Goal: Transaction & Acquisition: Purchase product/service

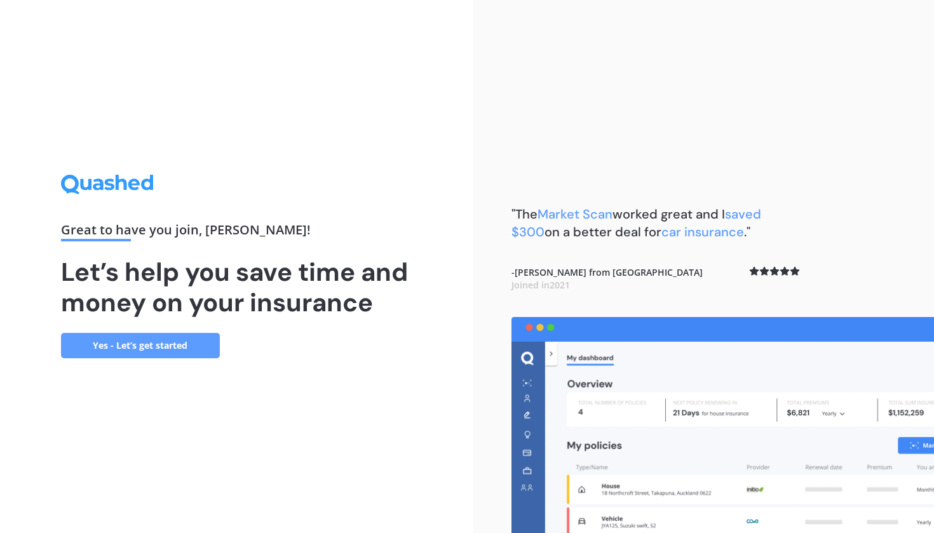
click at [122, 348] on link "Yes - Let’s get started" at bounding box center [140, 345] width 159 height 25
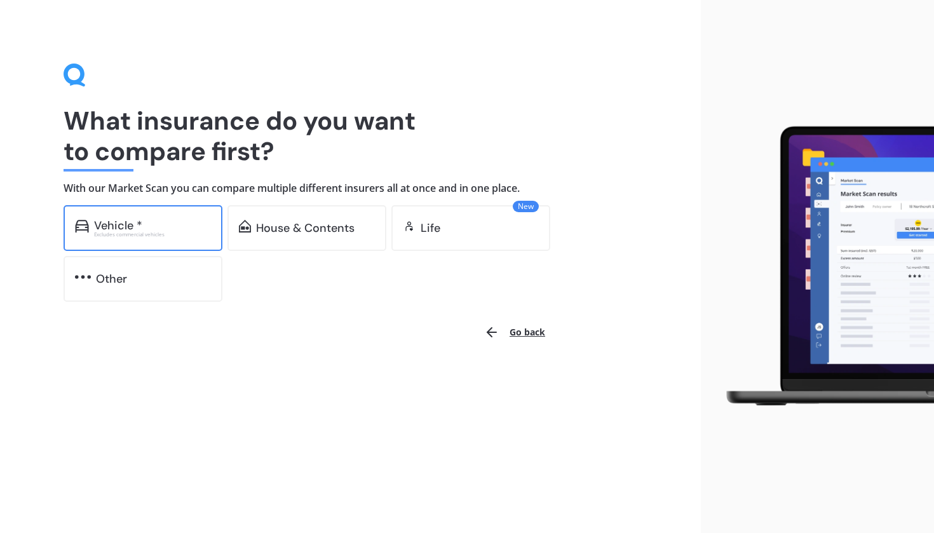
click at [128, 232] on div "Excludes commercial vehicles" at bounding box center [152, 234] width 117 height 5
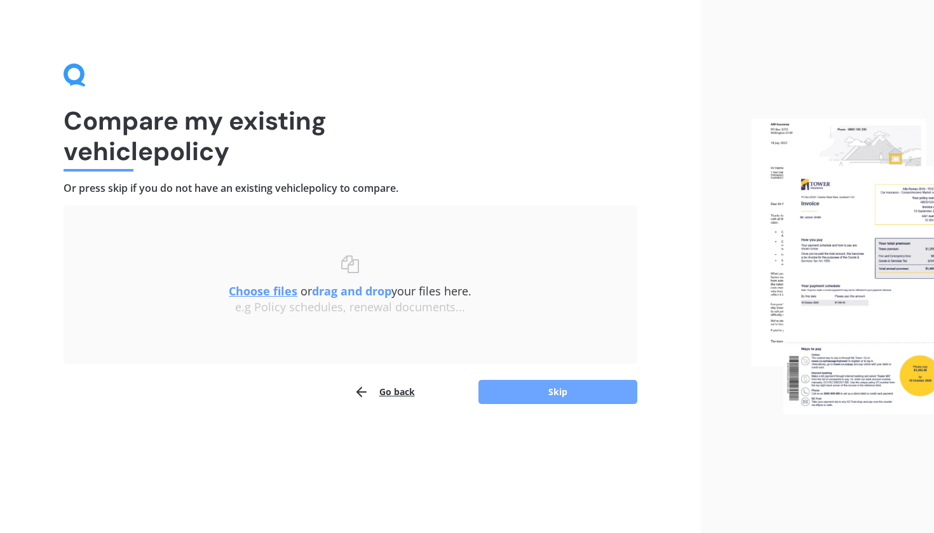
click at [526, 387] on button "Skip" at bounding box center [558, 392] width 159 height 24
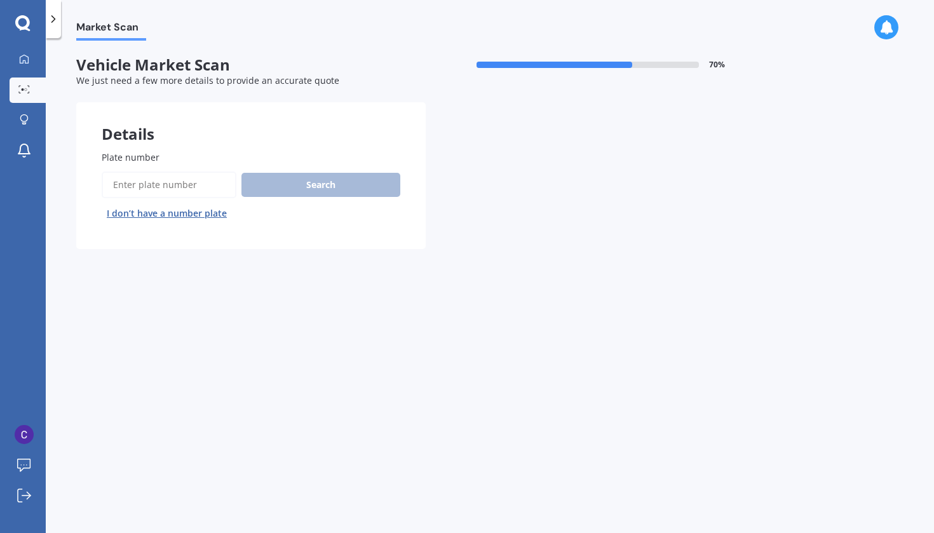
click at [135, 181] on input "Plate number" at bounding box center [169, 185] width 135 height 27
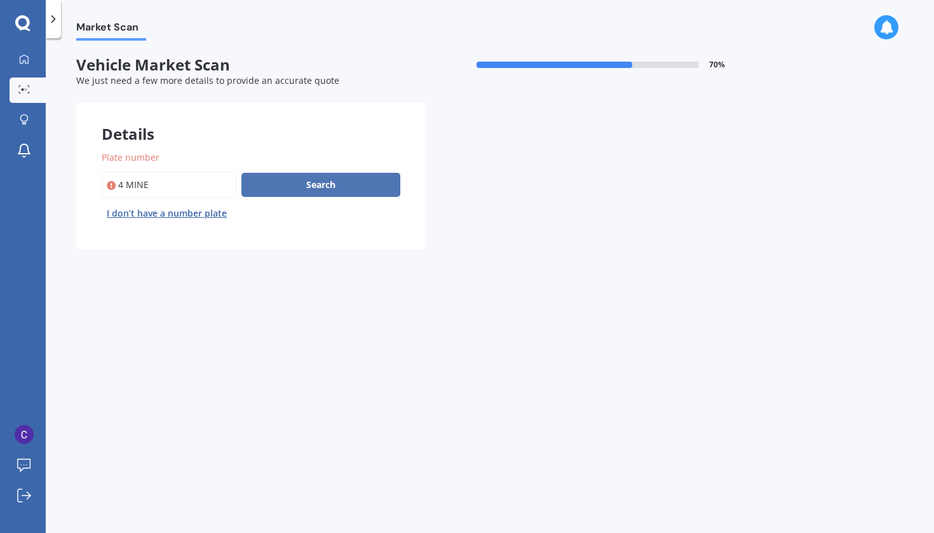
click at [301, 188] on button "Search" at bounding box center [321, 185] width 159 height 24
click at [125, 187] on input "Plate number" at bounding box center [169, 185] width 135 height 27
type input "4MINE"
click at [347, 175] on button "Search" at bounding box center [321, 185] width 159 height 24
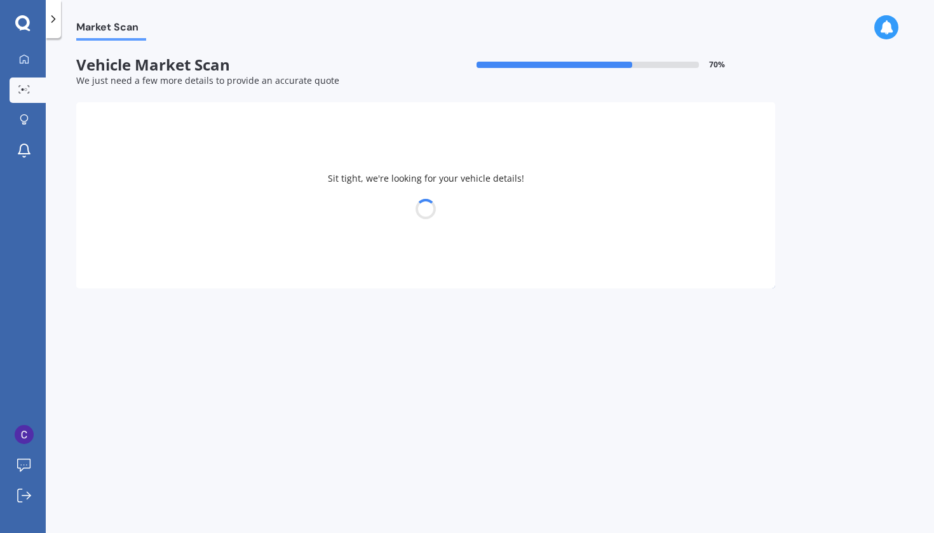
select select "NISSAN"
select select "SERENA"
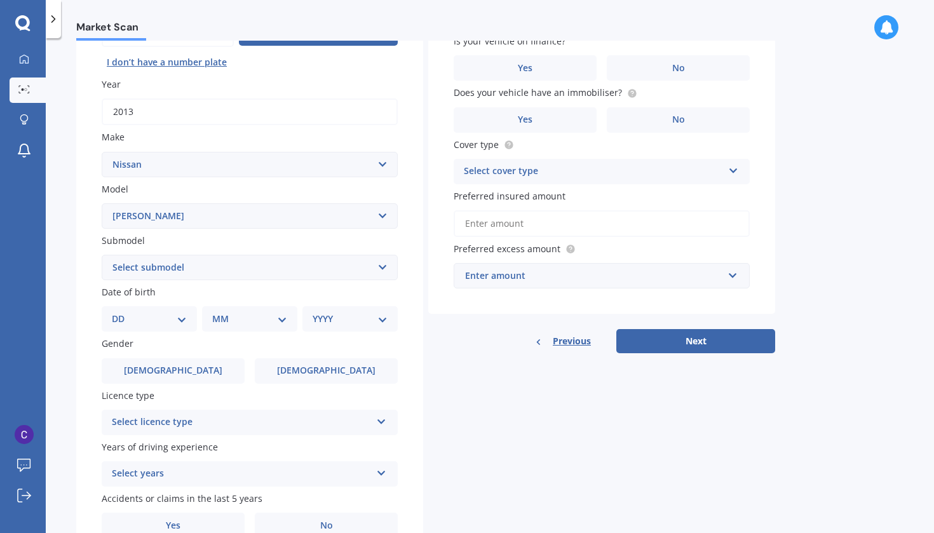
scroll to position [152, 0]
select select "04"
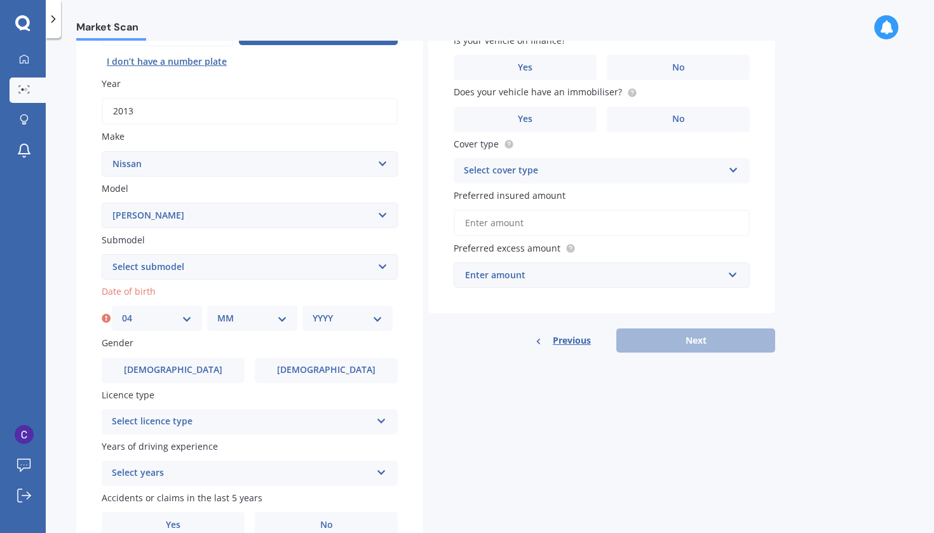
select select "10"
select select "1989"
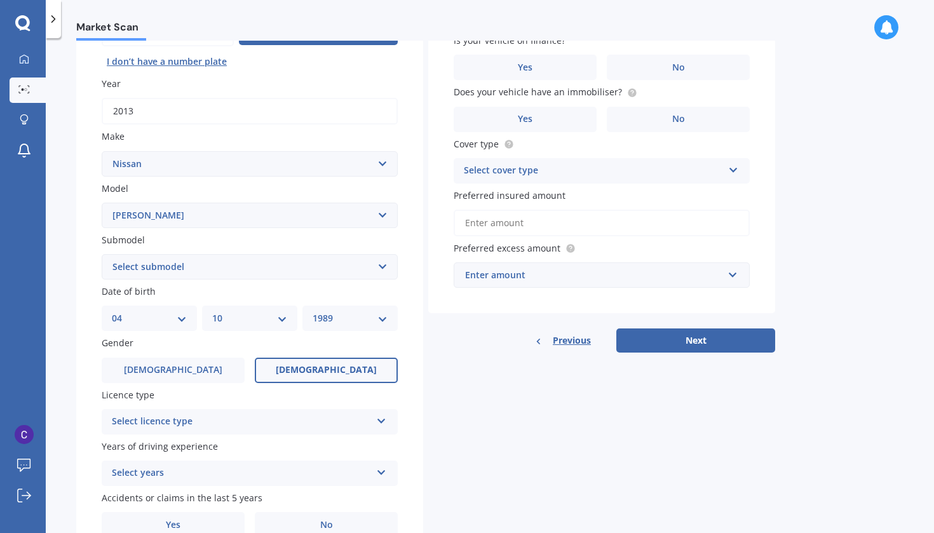
click at [305, 364] on label "[DEMOGRAPHIC_DATA]" at bounding box center [326, 370] width 143 height 25
click at [0, 0] on input "[DEMOGRAPHIC_DATA]" at bounding box center [0, 0] width 0 height 0
click at [308, 415] on div "Select licence type" at bounding box center [241, 421] width 259 height 15
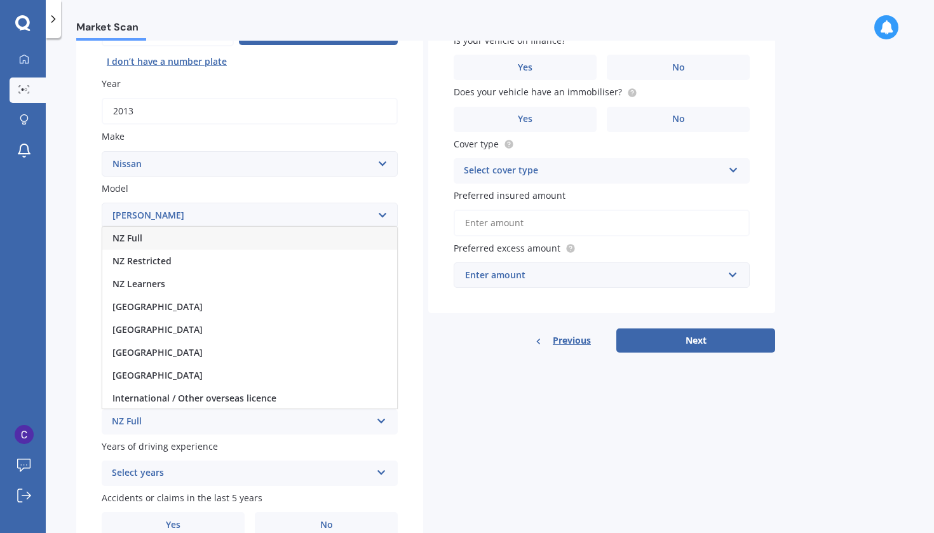
click at [130, 239] on span "NZ Full" at bounding box center [128, 238] width 30 height 12
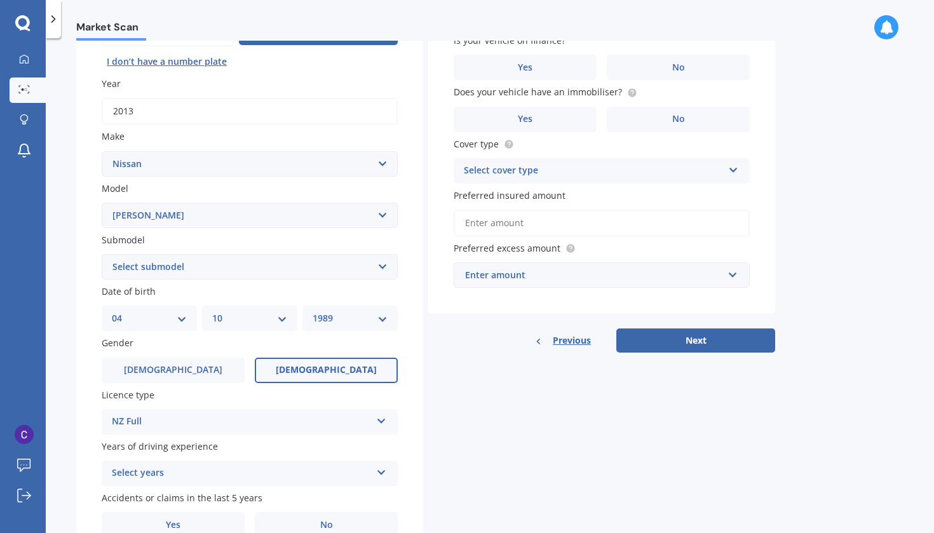
click at [381, 467] on icon at bounding box center [381, 470] width 11 height 9
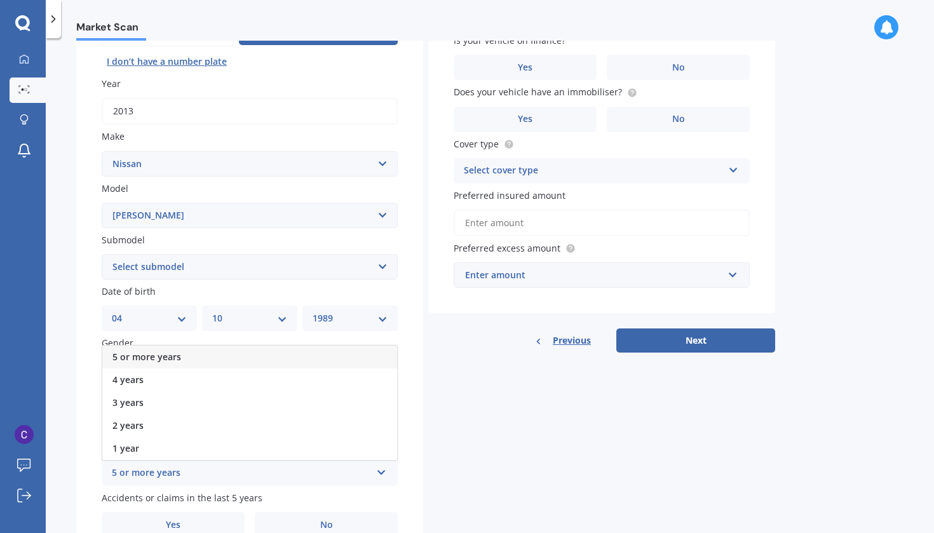
click at [218, 353] on div "5 or more years" at bounding box center [249, 357] width 295 height 23
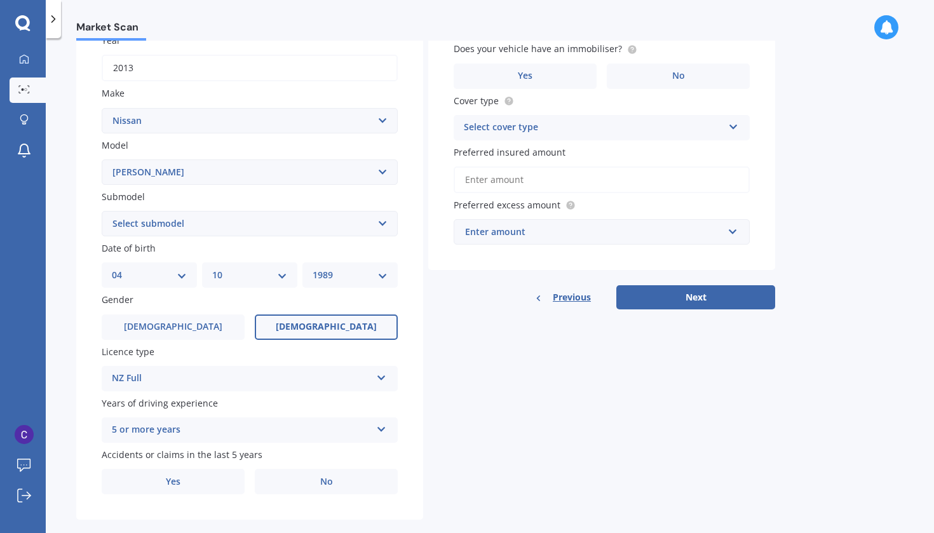
scroll to position [210, 0]
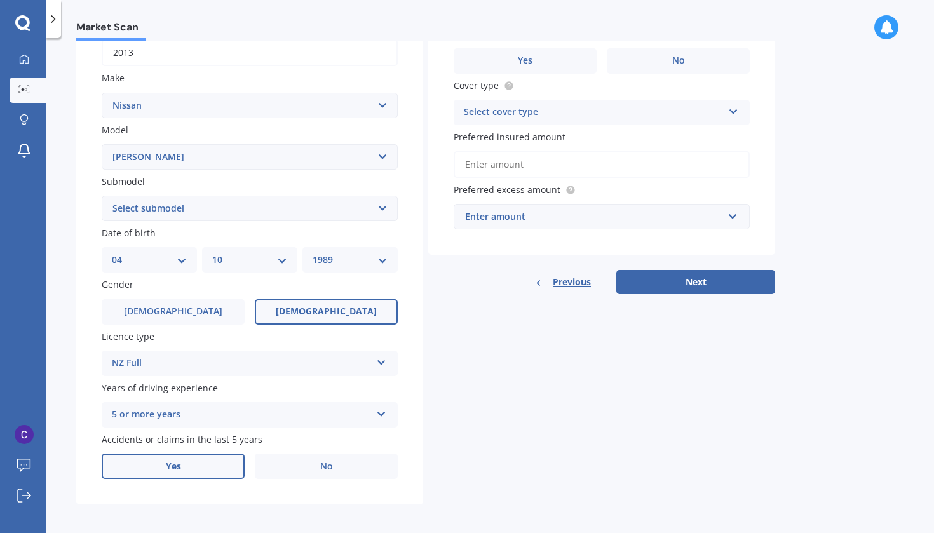
click at [181, 459] on label "Yes" at bounding box center [173, 466] width 143 height 25
click at [0, 0] on input "Yes" at bounding box center [0, 0] width 0 height 0
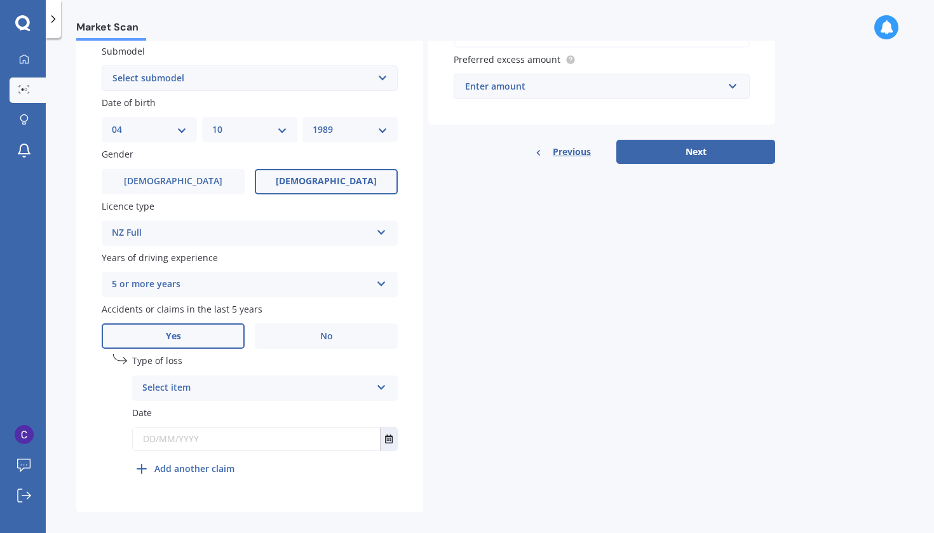
scroll to position [347, 0]
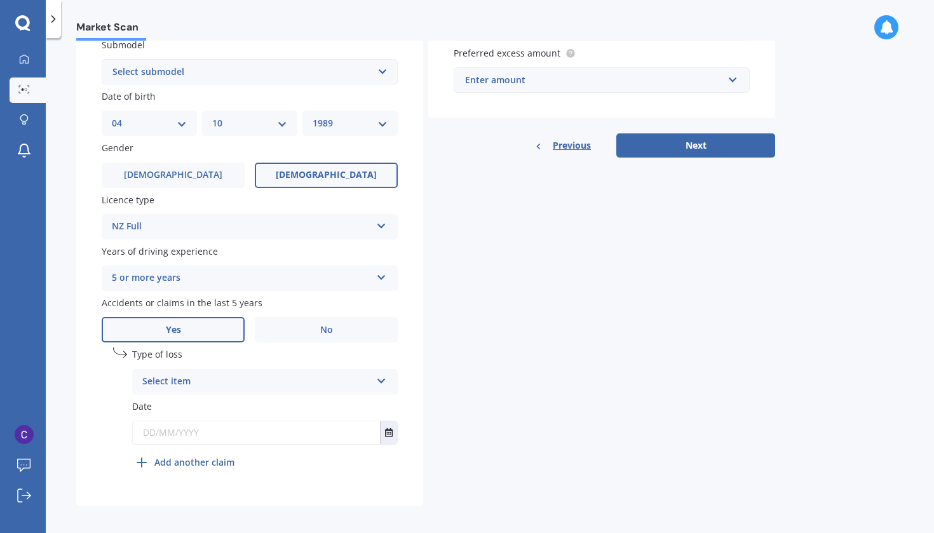
click at [393, 385] on div "Select item At fault accident Not at fault accident" at bounding box center [265, 381] width 266 height 25
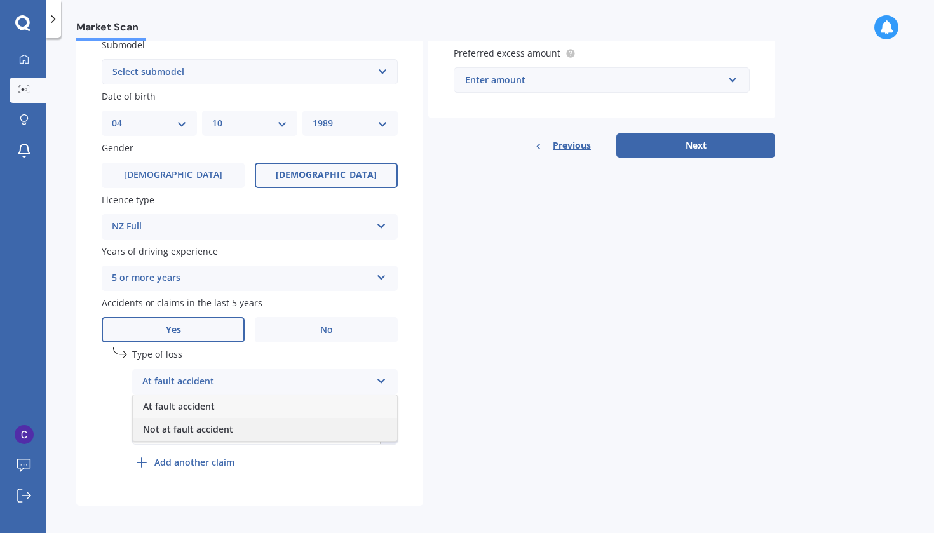
click at [238, 427] on div "Not at fault accident" at bounding box center [265, 429] width 264 height 23
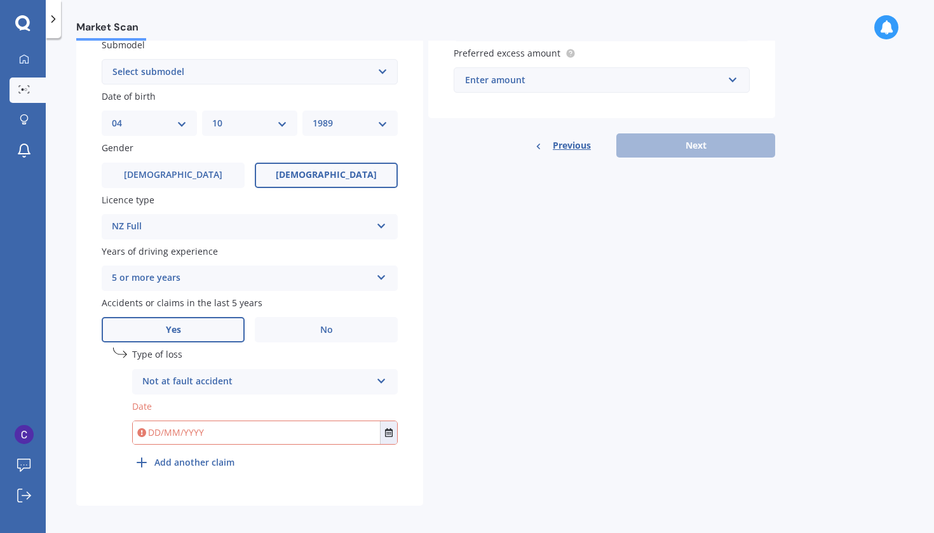
click at [227, 428] on input "text" at bounding box center [256, 432] width 247 height 23
click at [392, 428] on icon "Select date" at bounding box center [389, 432] width 8 height 9
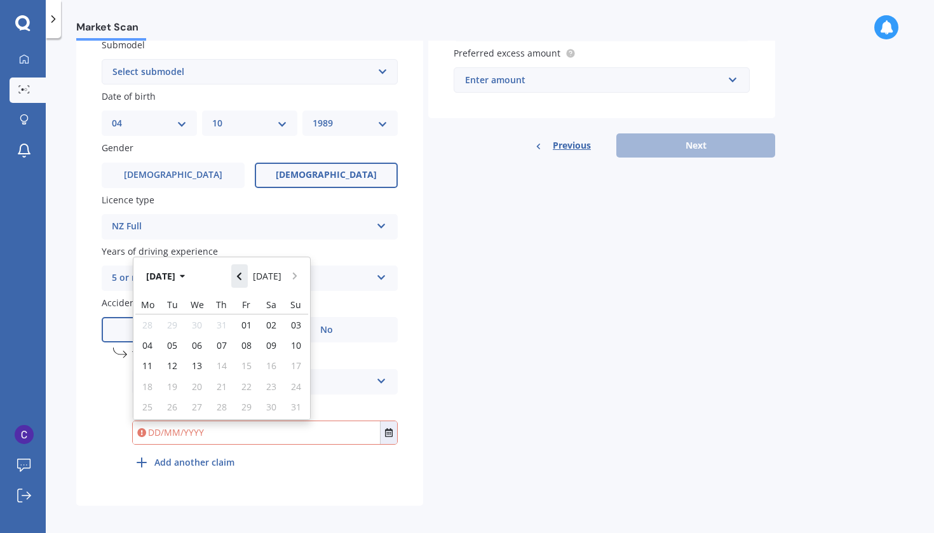
click at [247, 274] on button "Navigate back" at bounding box center [239, 275] width 17 height 23
click at [247, 274] on button "Navigate back" at bounding box center [239, 272] width 17 height 23
click at [247, 274] on button "Navigate back" at bounding box center [239, 275] width 17 height 23
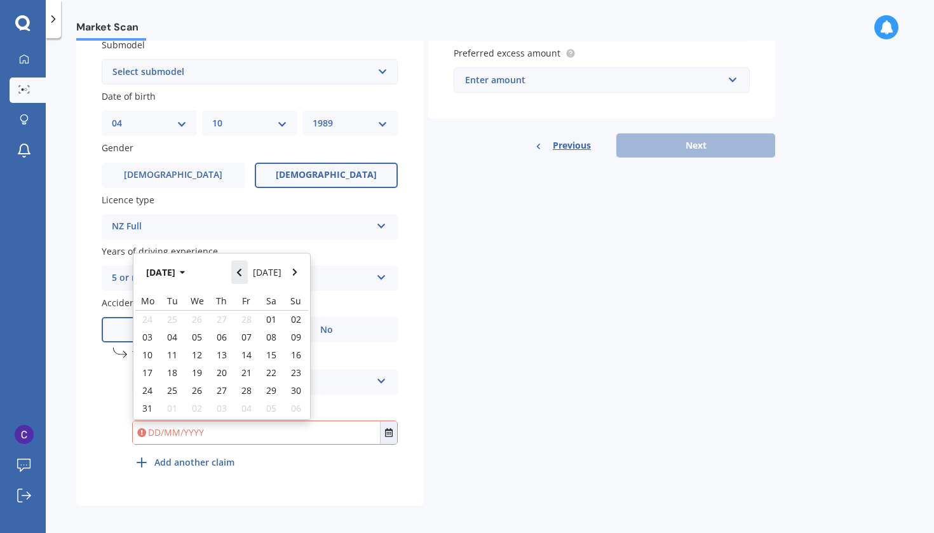
click at [247, 274] on button "Navigate back" at bounding box center [239, 272] width 17 height 23
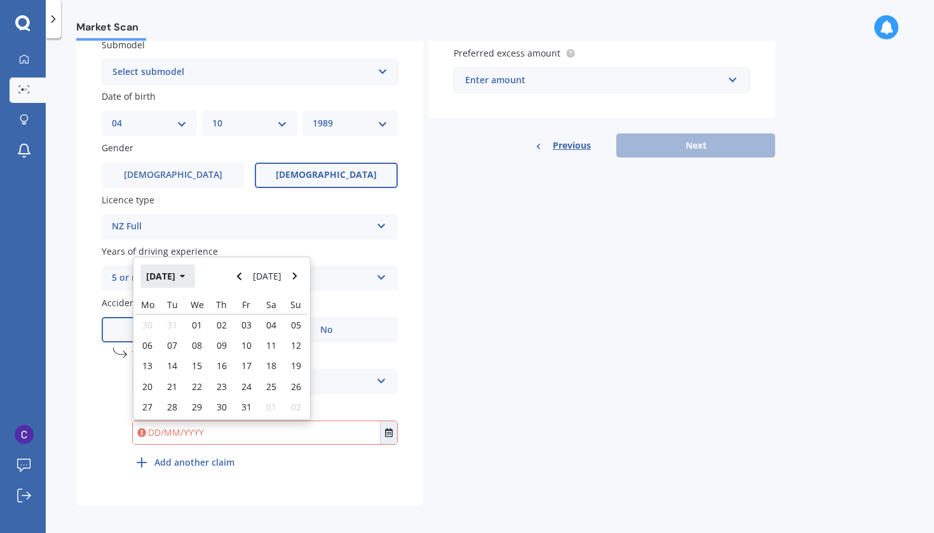
click at [186, 272] on icon "button" at bounding box center [183, 276] width 6 height 9
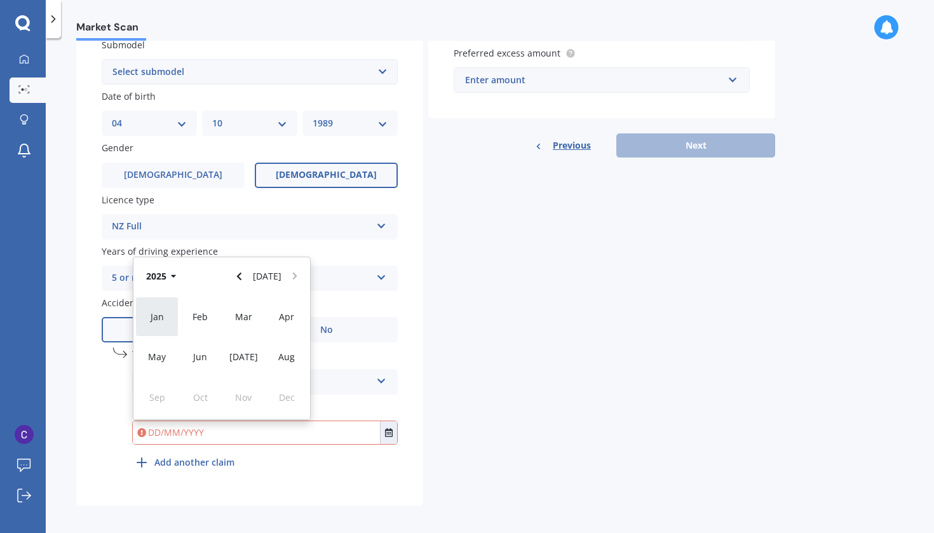
click at [159, 311] on span "Jan" at bounding box center [157, 317] width 13 height 12
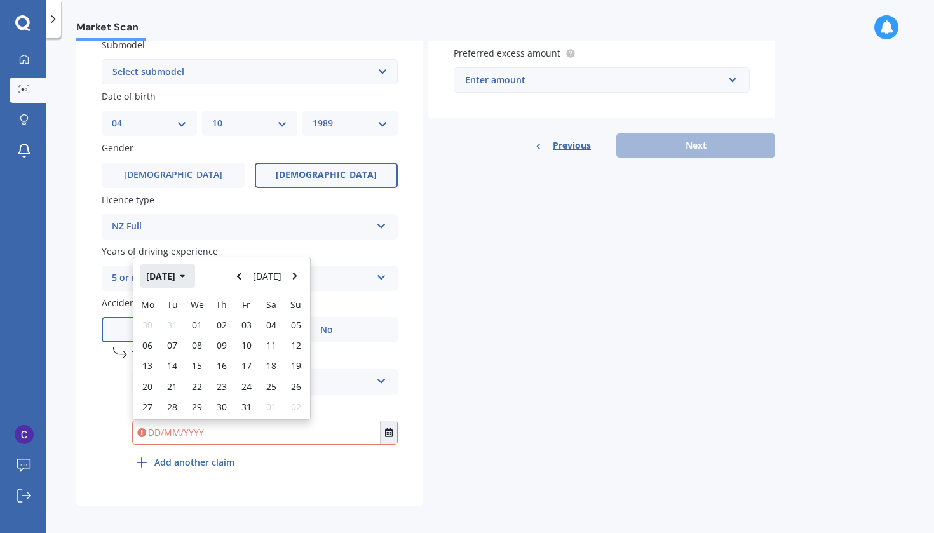
click at [186, 273] on icon "button" at bounding box center [183, 276] width 6 height 9
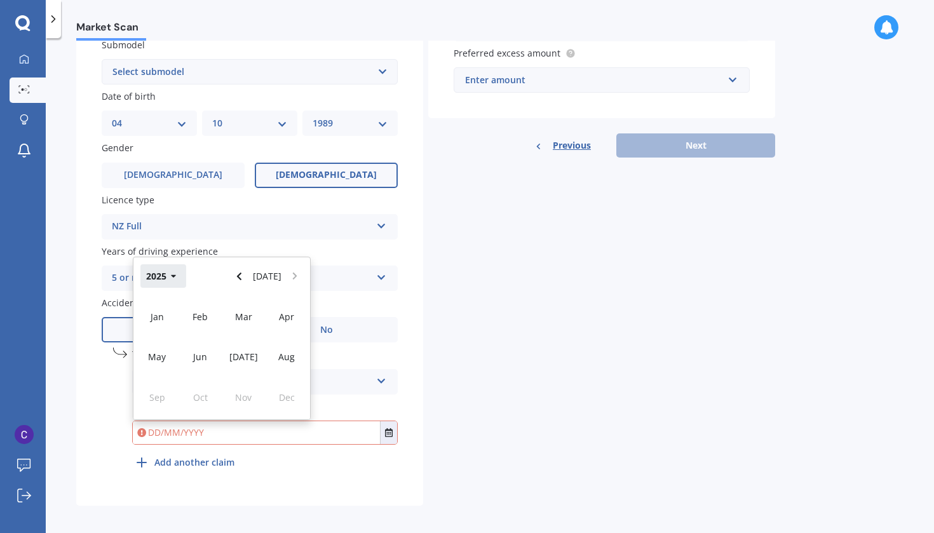
click at [158, 273] on button "2025" at bounding box center [163, 275] width 46 height 23
click at [287, 321] on div "2022" at bounding box center [286, 317] width 43 height 40
click at [156, 315] on span "Jan" at bounding box center [157, 317] width 13 height 12
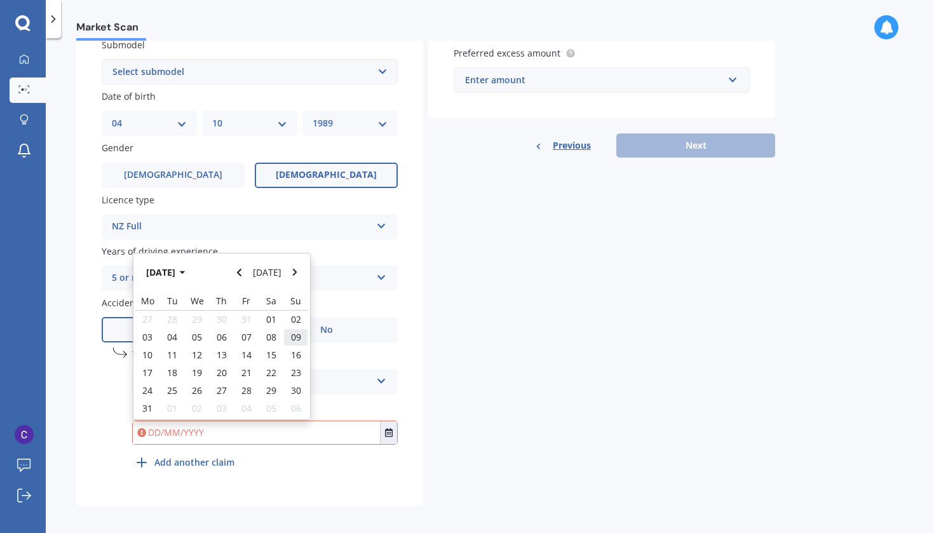
click at [299, 334] on span "09" at bounding box center [296, 337] width 10 height 12
type input "09/01/2022"
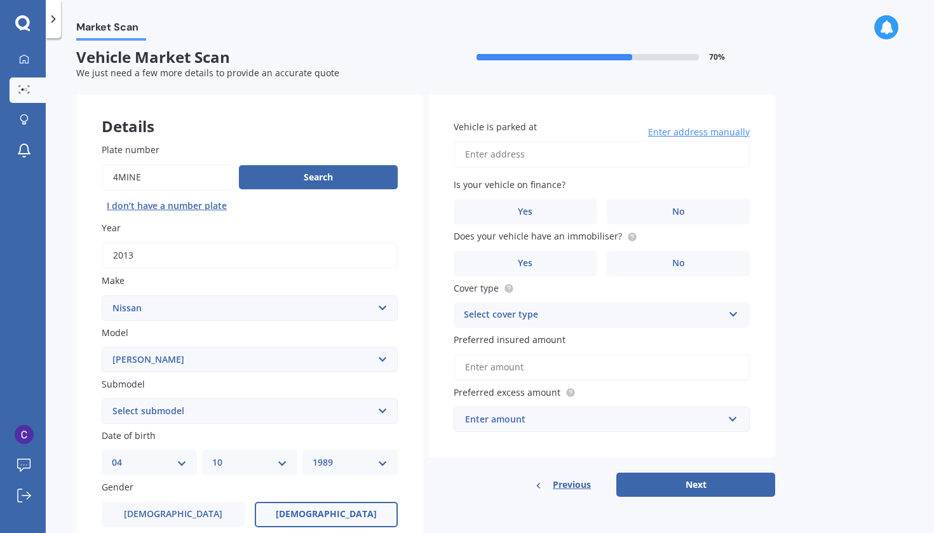
scroll to position [6, 0]
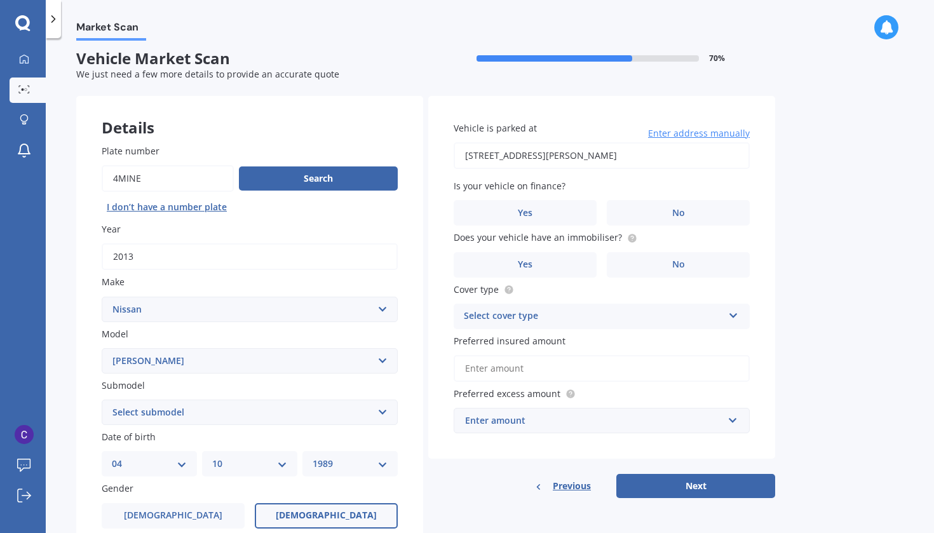
type input "39 Greenfield Drive, Western Heights, Hamilton 3200"
click at [646, 206] on label "No" at bounding box center [678, 212] width 143 height 25
click at [0, 0] on input "No" at bounding box center [0, 0] width 0 height 0
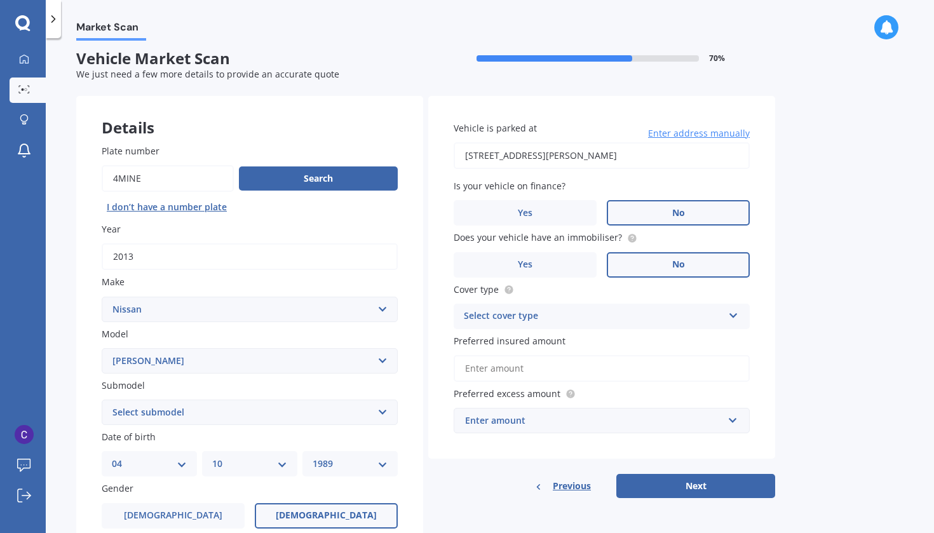
click at [652, 260] on label "No" at bounding box center [678, 264] width 143 height 25
click at [0, 0] on input "No" at bounding box center [0, 0] width 0 height 0
click at [660, 309] on div "Select cover type" at bounding box center [593, 316] width 259 height 15
click at [531, 340] on span "Comprehensive" at bounding box center [498, 341] width 67 height 12
click at [555, 369] on input "Preferred insured amount" at bounding box center [602, 368] width 296 height 27
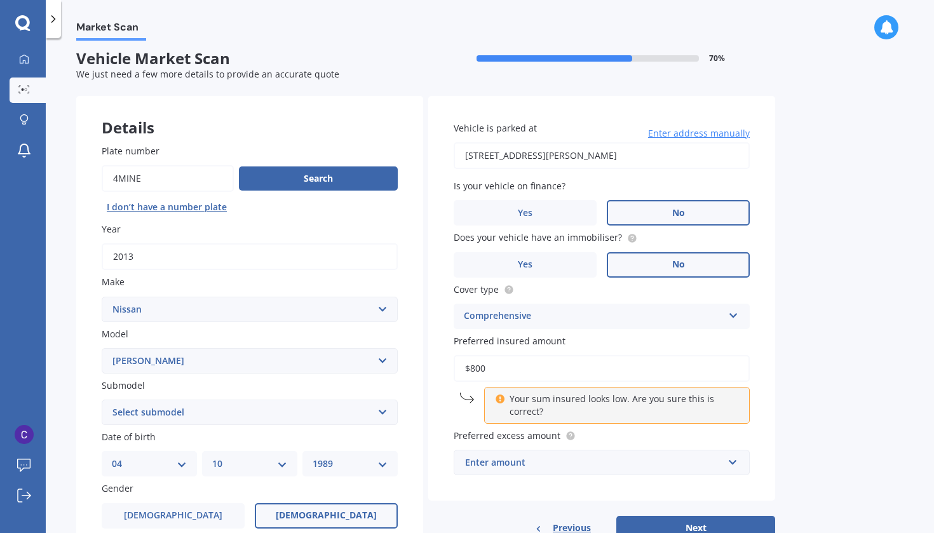
type input "$8,000"
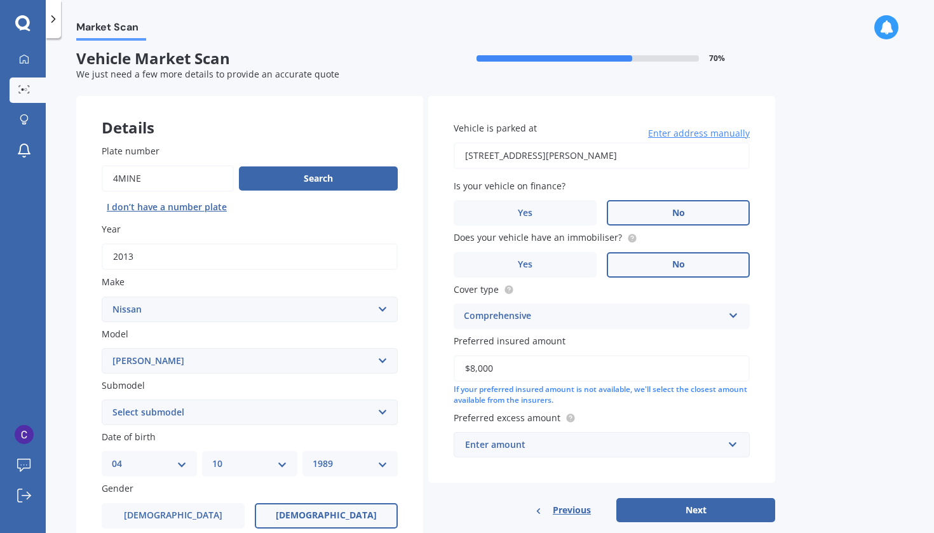
click at [660, 447] on div "Enter amount" at bounding box center [594, 445] width 258 height 14
click at [798, 405] on div "Market Scan Vehicle Market Scan 70 % We just need a few more details to provide…" at bounding box center [490, 288] width 889 height 495
click at [657, 448] on input "text" at bounding box center [597, 445] width 285 height 24
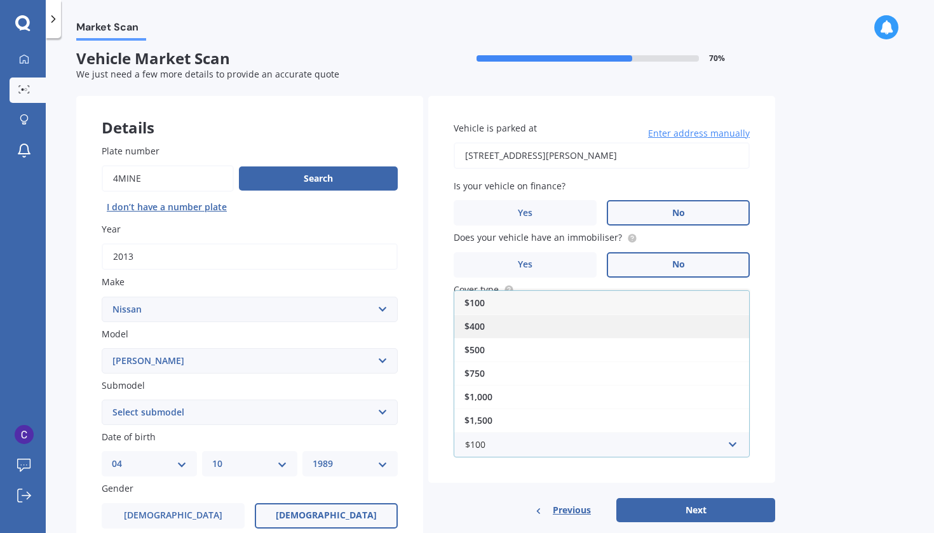
click at [463, 331] on div "$400" at bounding box center [601, 327] width 295 height 24
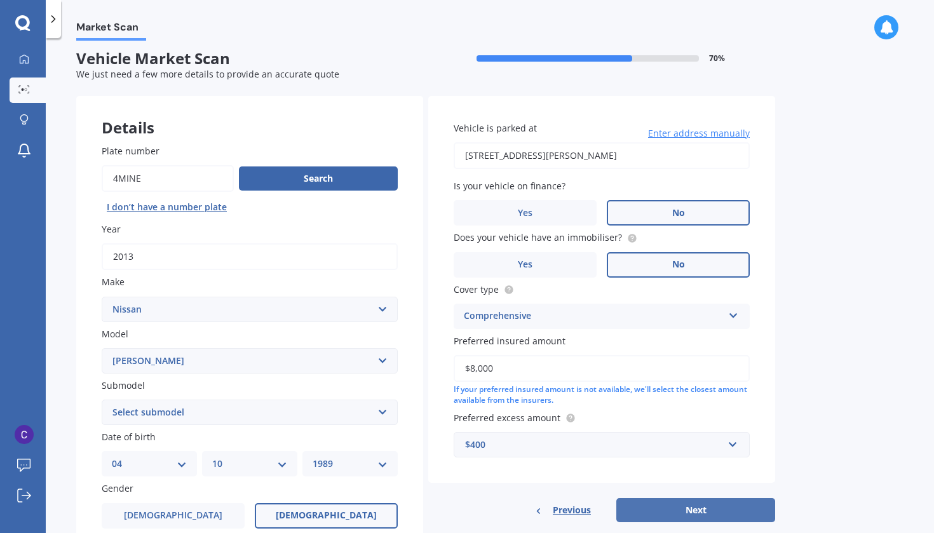
click at [680, 517] on button "Next" at bounding box center [696, 510] width 159 height 24
select select "HYBRID"
click at [694, 503] on button "Next" at bounding box center [696, 510] width 159 height 24
select select "04"
select select "10"
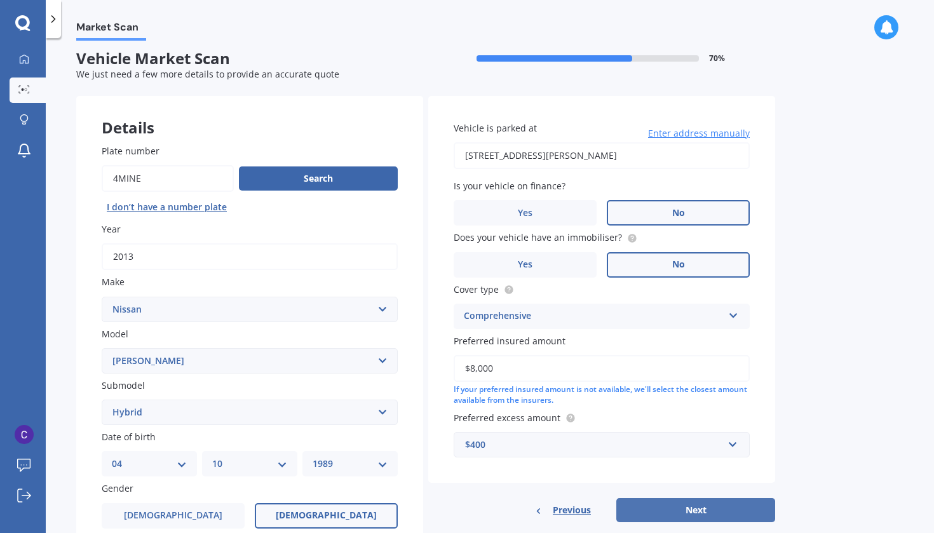
select select "1989"
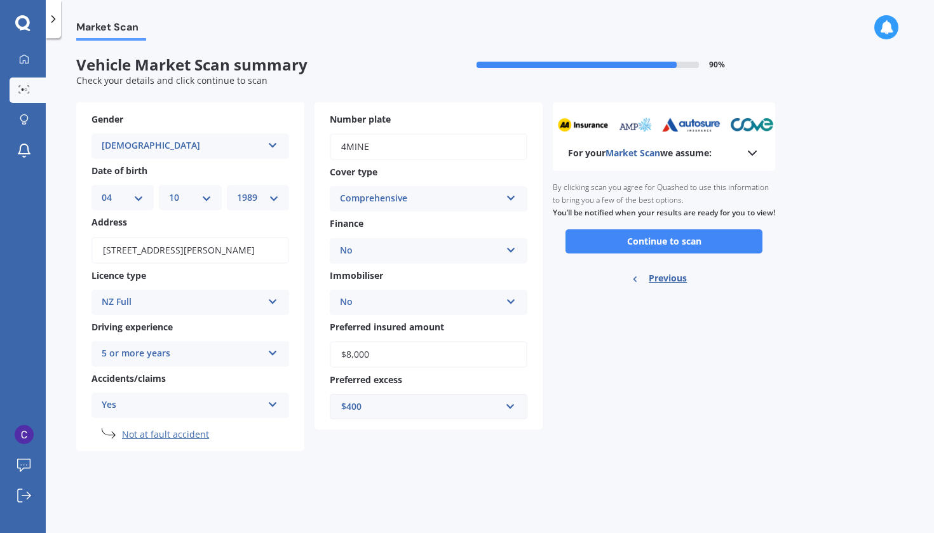
scroll to position [0, 0]
click at [658, 246] on button "Continue to scan" at bounding box center [664, 241] width 197 height 24
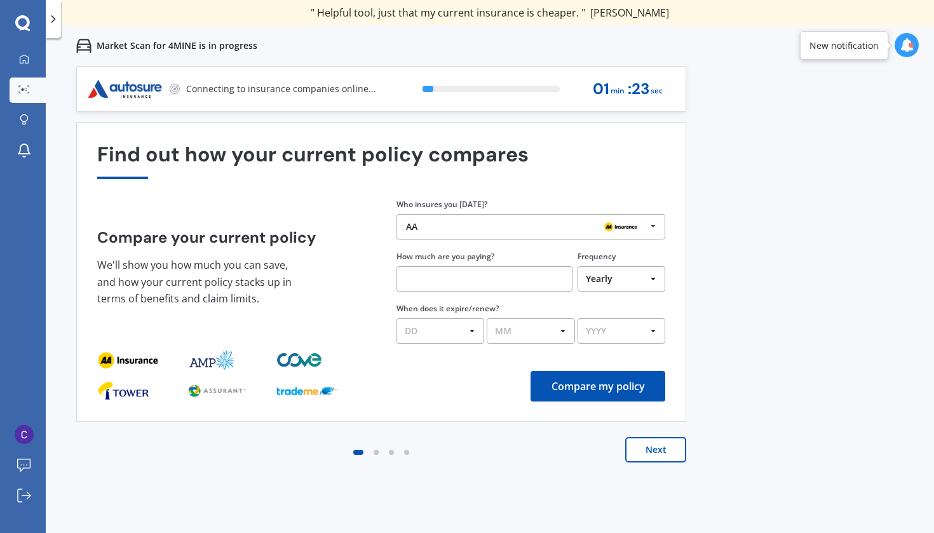
click at [636, 226] on img at bounding box center [621, 226] width 41 height 15
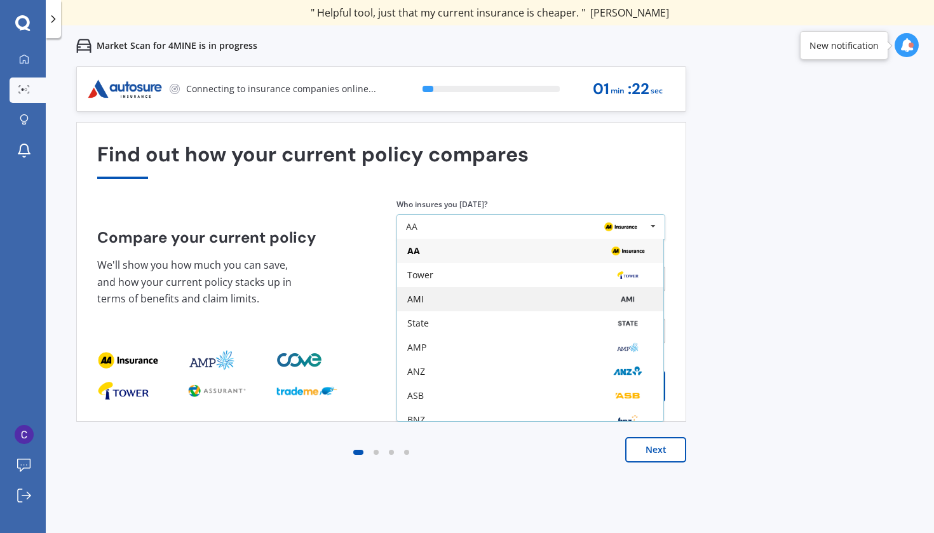
click at [453, 304] on div "AMI" at bounding box center [530, 299] width 246 height 10
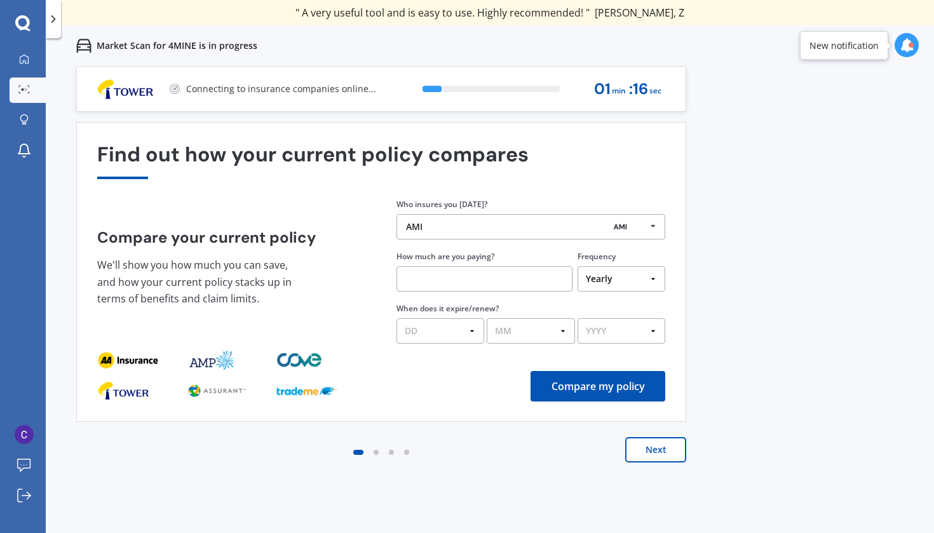
select select "Quarterly"
click at [522, 281] on input "text" at bounding box center [485, 278] width 176 height 25
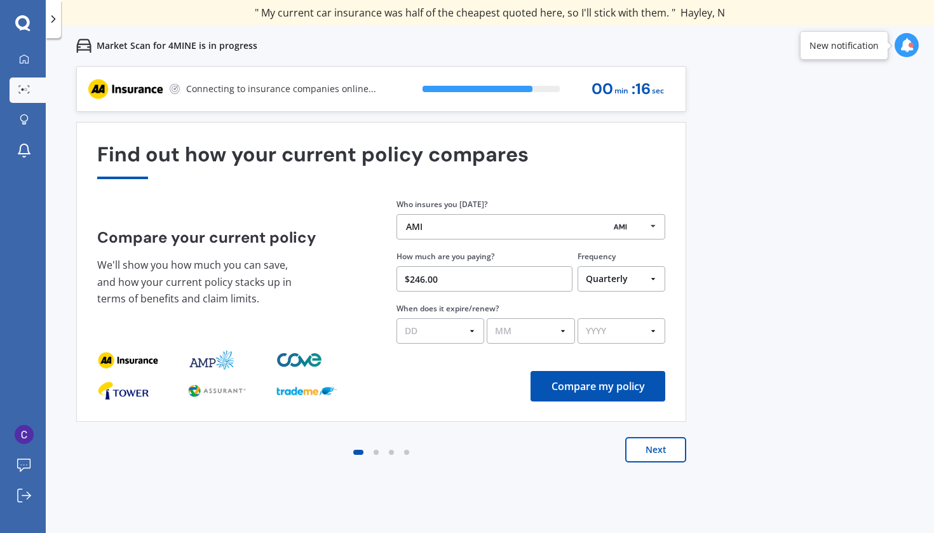
type input "$246.00"
click at [581, 395] on button "Compare my policy" at bounding box center [598, 386] width 135 height 31
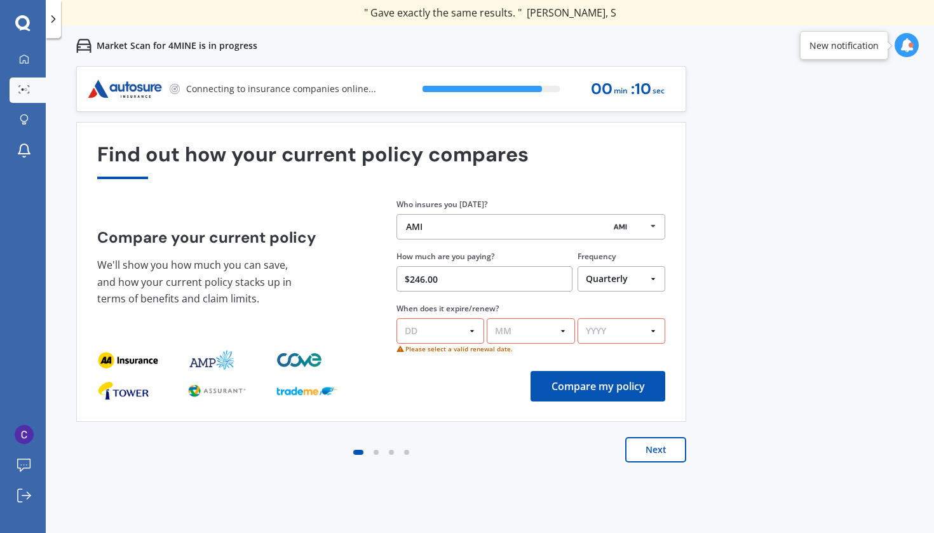
select select "10"
select select "05"
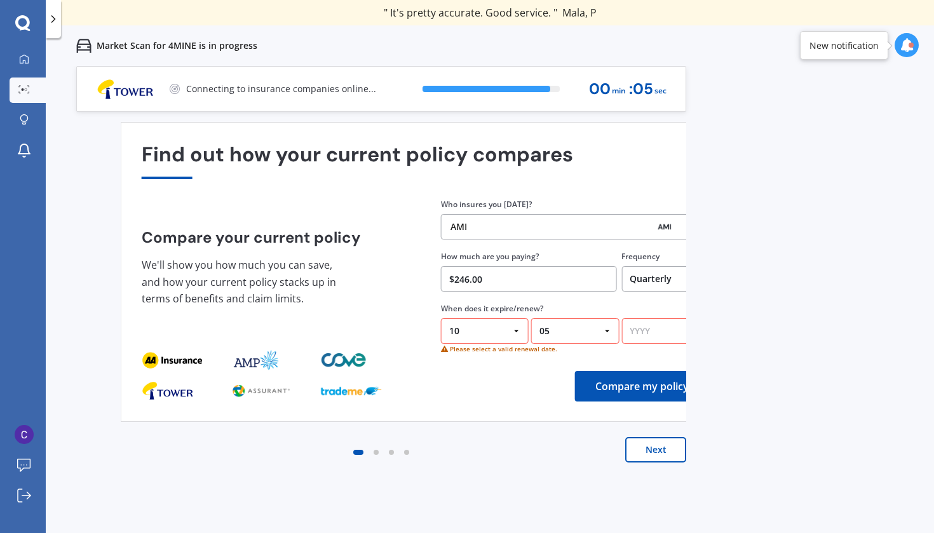
select select "2026"
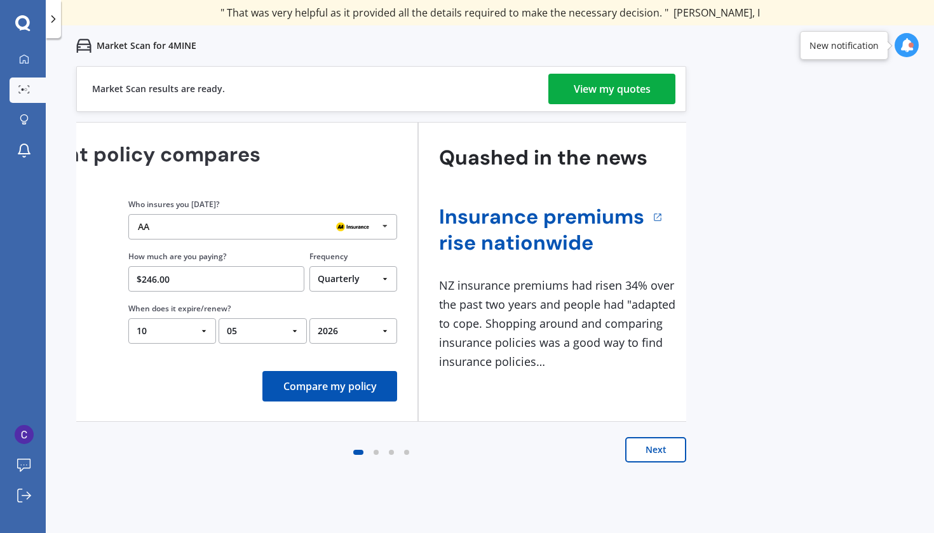
click at [365, 392] on div "Find out how your current policy compares Compare your current policy We'll sho…" at bounding box center [113, 272] width 568 height 258
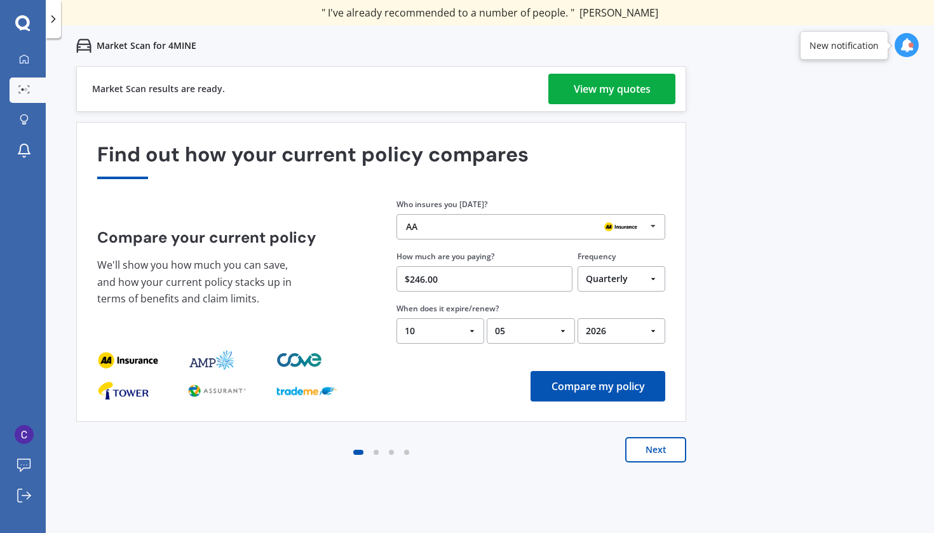
click at [565, 386] on button "Compare my policy" at bounding box center [598, 386] width 135 height 31
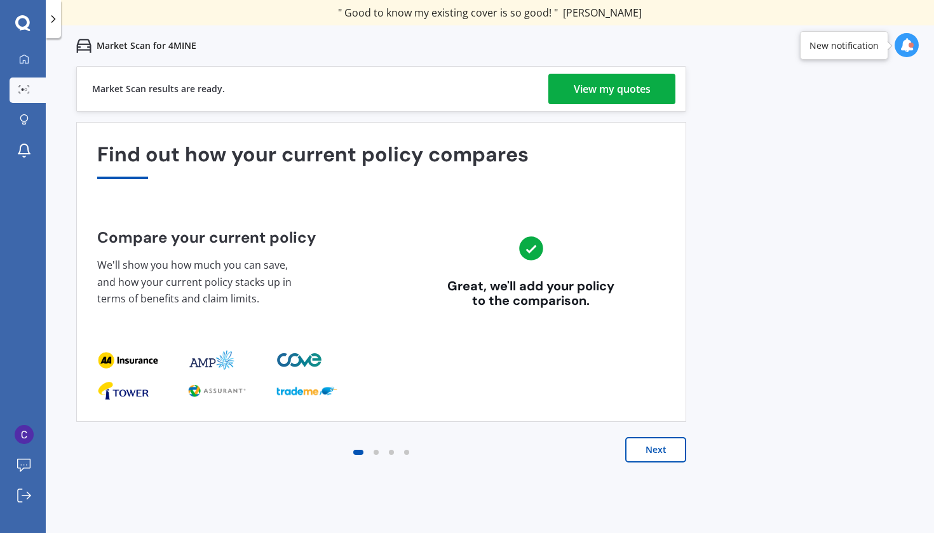
click at [658, 447] on button "Next" at bounding box center [655, 449] width 61 height 25
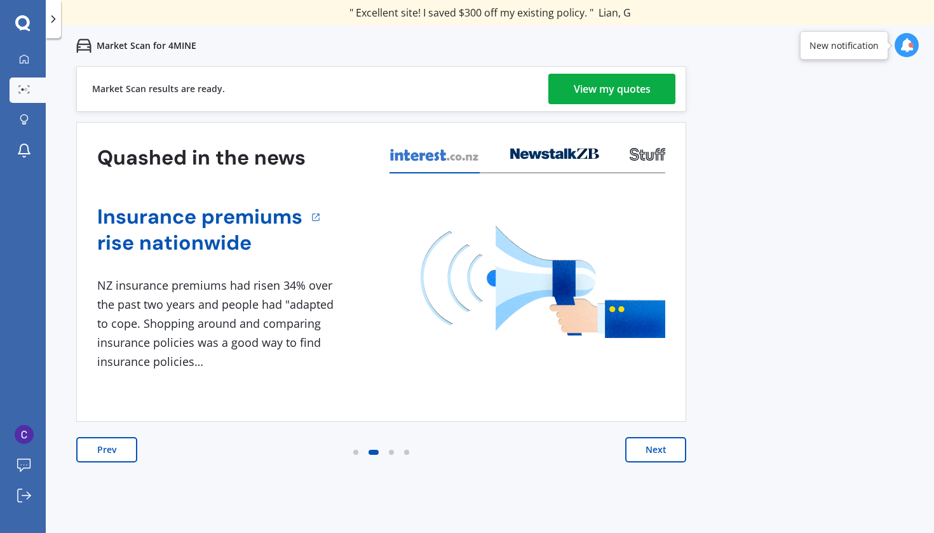
click at [658, 447] on button "Next" at bounding box center [655, 449] width 61 height 25
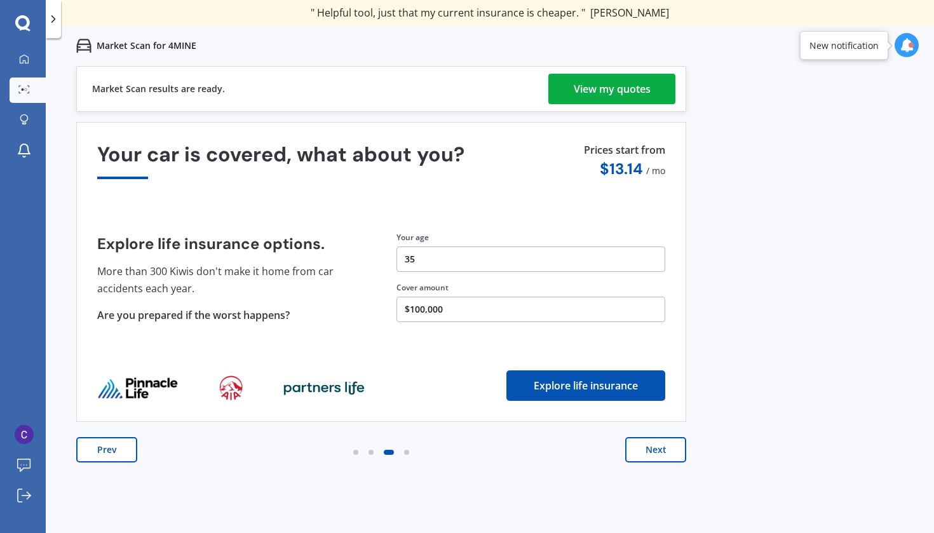
click at [658, 447] on button "Next" at bounding box center [655, 449] width 61 height 25
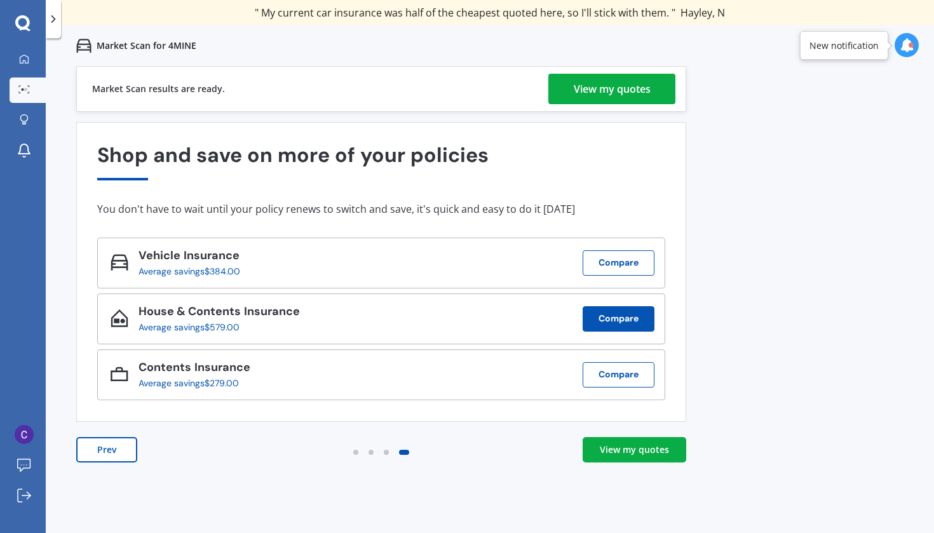
click at [613, 318] on button "Compare" at bounding box center [619, 318] width 72 height 25
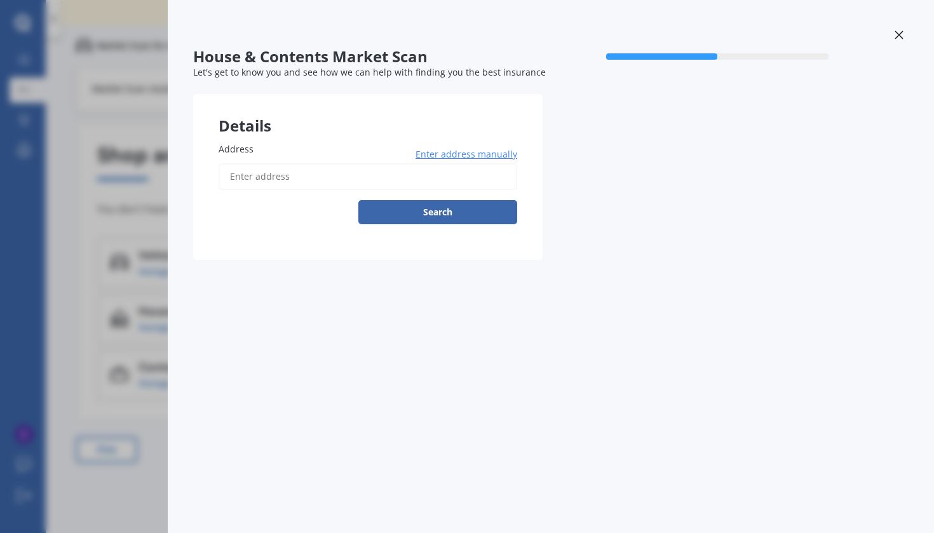
click at [360, 177] on input "Address" at bounding box center [368, 176] width 299 height 27
type input "2"
type input "39 Greenfield Drive, Western Heights, Hamilton 3200"
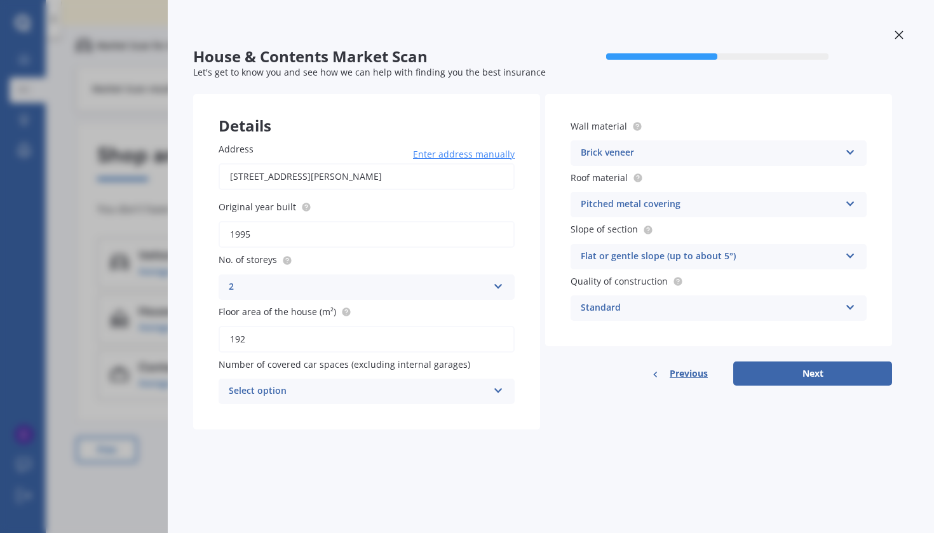
click at [257, 336] on input "192" at bounding box center [367, 339] width 296 height 27
type input "1"
type input "283"
click at [317, 388] on div "Select option" at bounding box center [358, 391] width 259 height 15
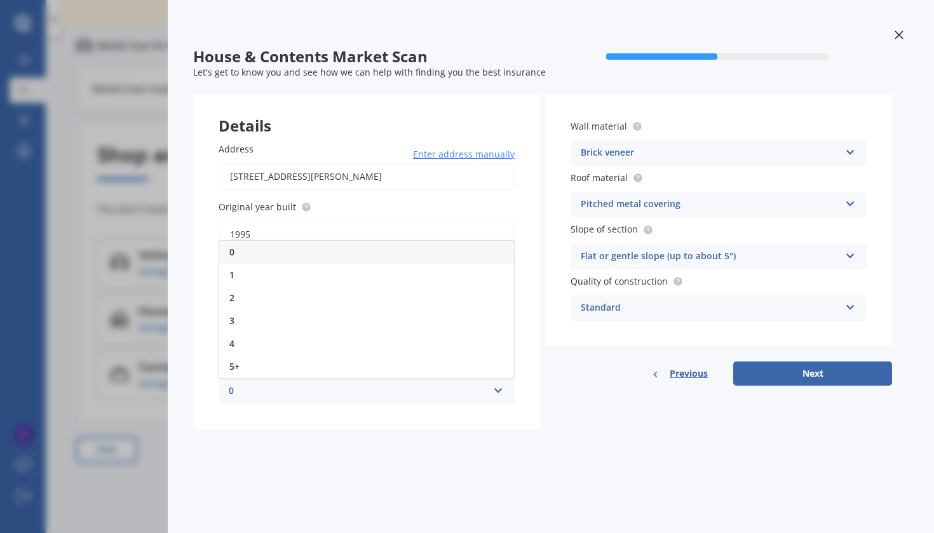
click at [317, 388] on div "0" at bounding box center [358, 391] width 259 height 15
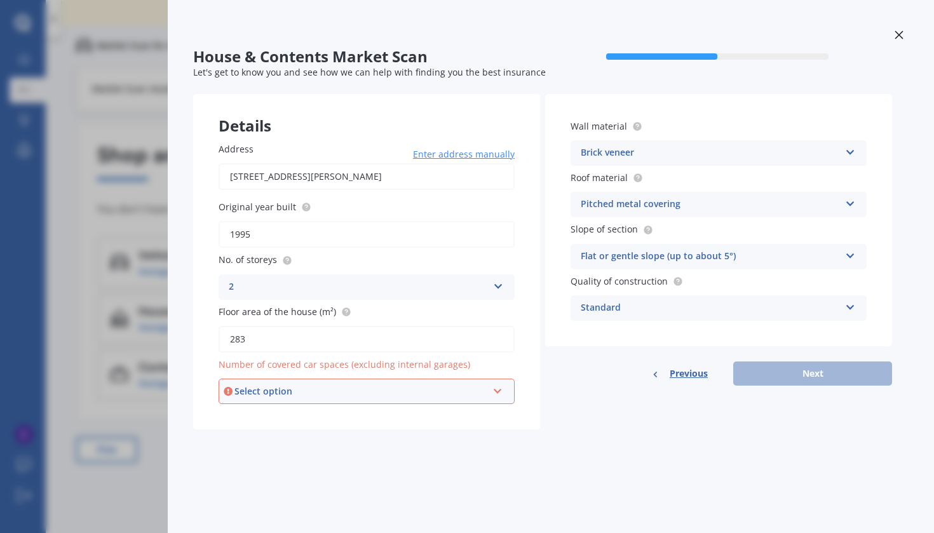
click at [317, 388] on div "Select option" at bounding box center [361, 392] width 253 height 14
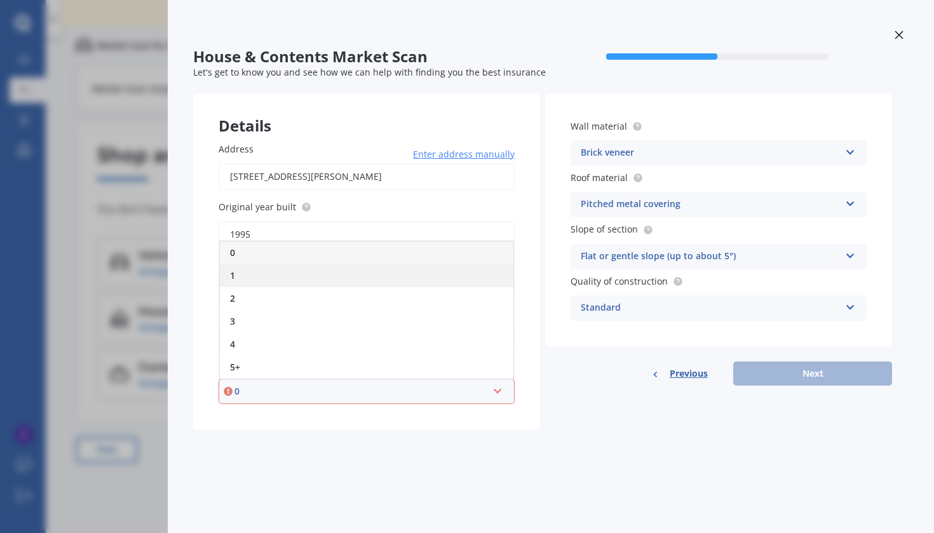
click at [270, 278] on div "1" at bounding box center [367, 275] width 294 height 23
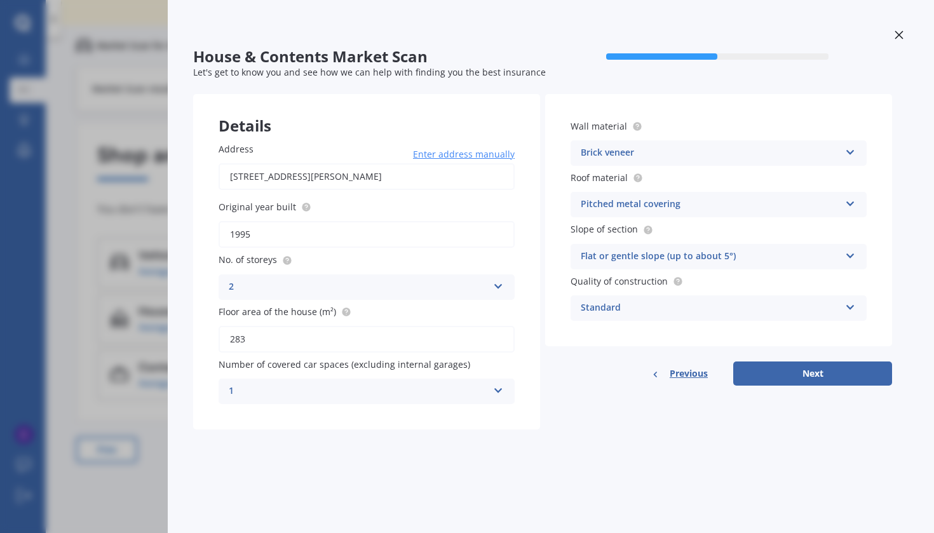
click at [641, 149] on div "Brick veneer" at bounding box center [710, 153] width 259 height 15
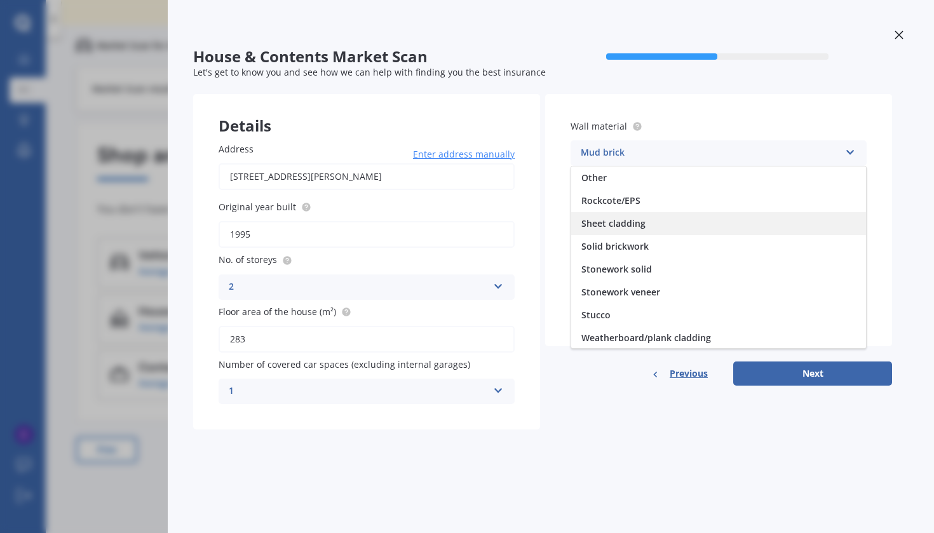
scroll to position [92, 0]
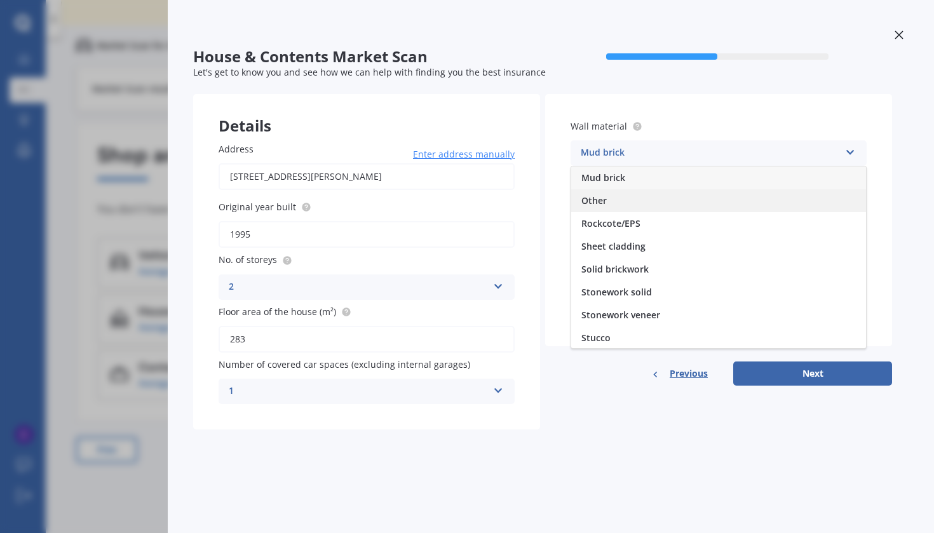
click at [632, 199] on div "Other" at bounding box center [718, 200] width 295 height 23
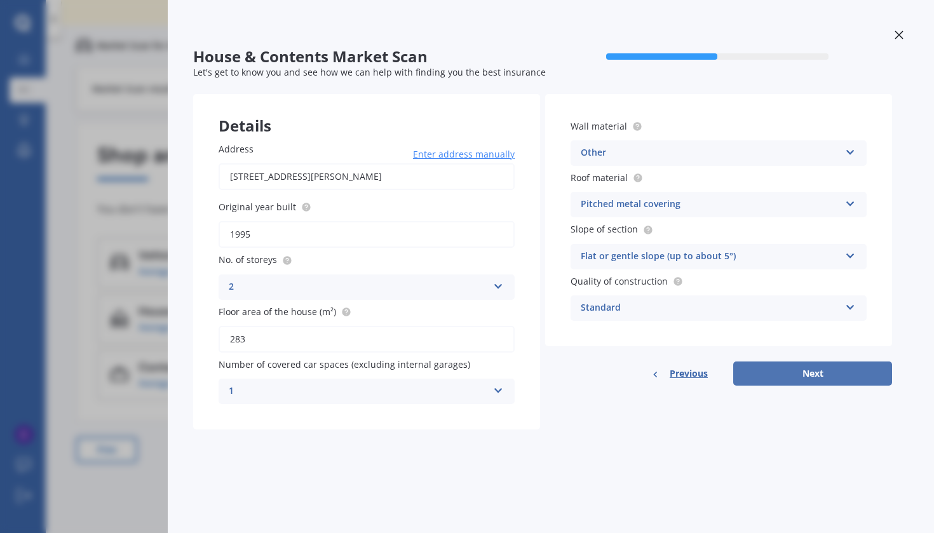
click at [786, 376] on button "Next" at bounding box center [813, 374] width 159 height 24
select select "04"
select select "10"
select select "1989"
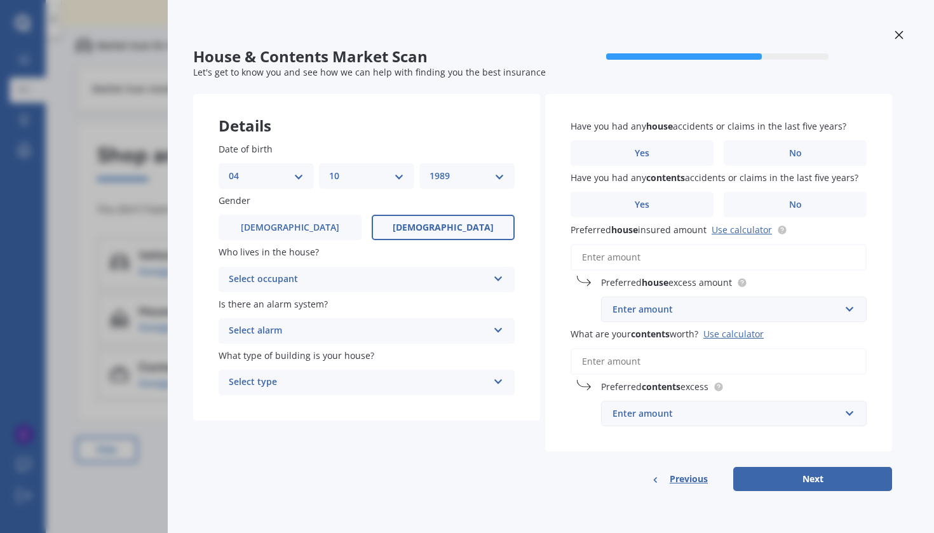
click at [364, 275] on div "Select occupant" at bounding box center [358, 279] width 259 height 15
click at [357, 297] on div "Owner" at bounding box center [366, 304] width 295 height 23
click at [355, 324] on div "Select alarm" at bounding box center [358, 331] width 259 height 15
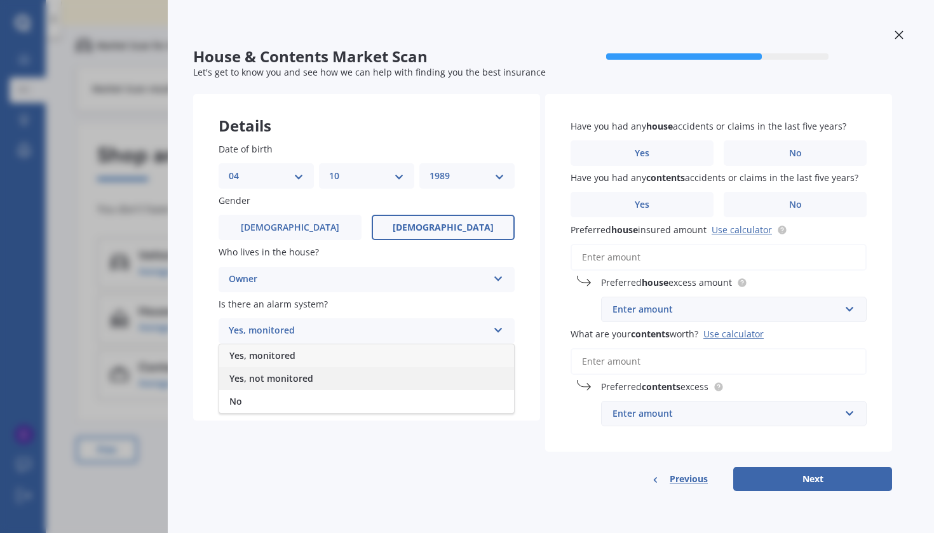
click at [305, 379] on span "Yes, not monitored" at bounding box center [271, 378] width 84 height 12
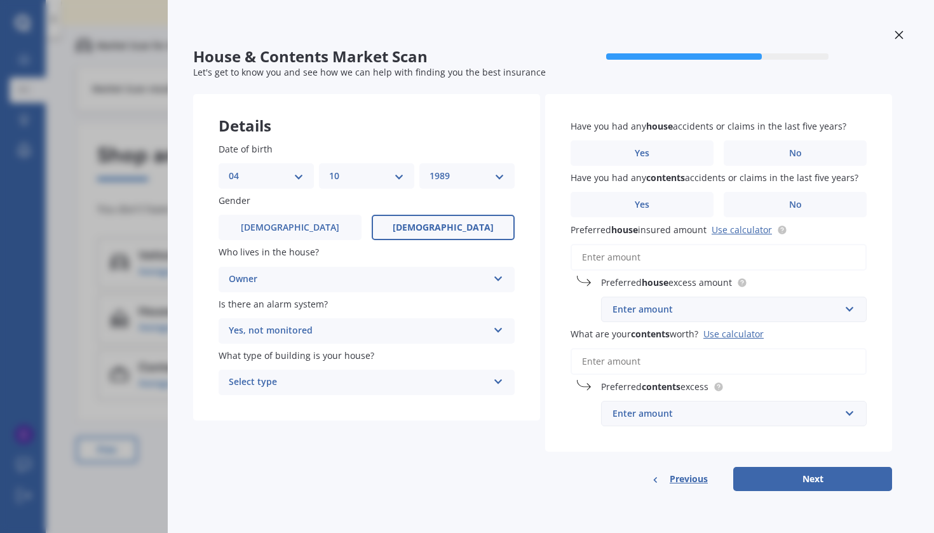
click at [305, 379] on div "Select type" at bounding box center [358, 382] width 259 height 15
click at [300, 399] on div "Freestanding" at bounding box center [366, 407] width 295 height 23
click at [779, 151] on label "No" at bounding box center [795, 152] width 143 height 25
click at [0, 0] on input "No" at bounding box center [0, 0] width 0 height 0
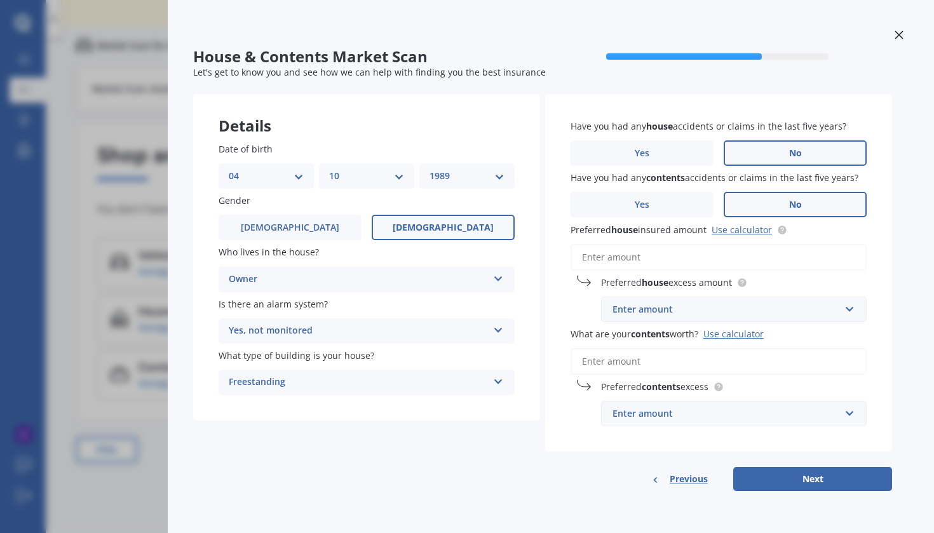
click at [778, 206] on label "No" at bounding box center [795, 204] width 143 height 25
click at [0, 0] on input "No" at bounding box center [0, 0] width 0 height 0
click at [700, 308] on div "Enter amount" at bounding box center [727, 310] width 228 height 14
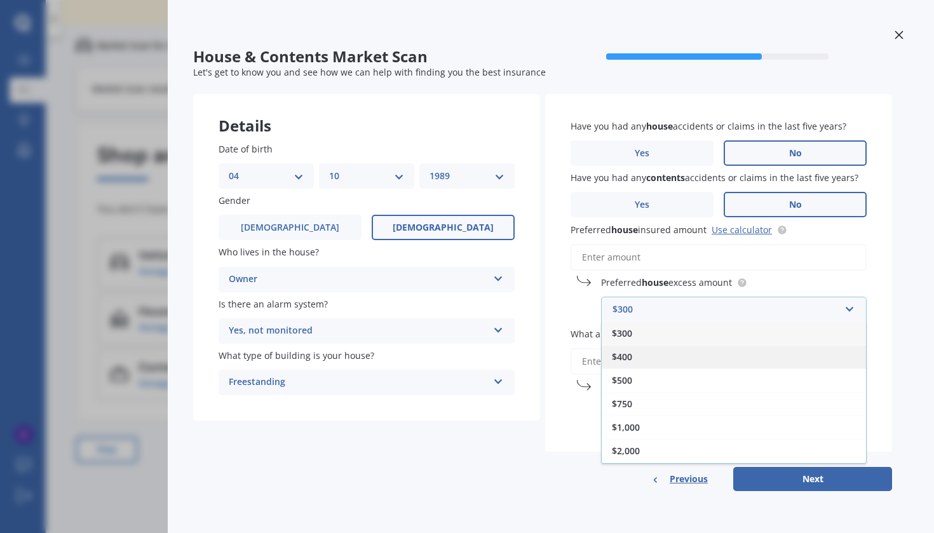
click at [638, 358] on div "$400" at bounding box center [734, 357] width 264 height 24
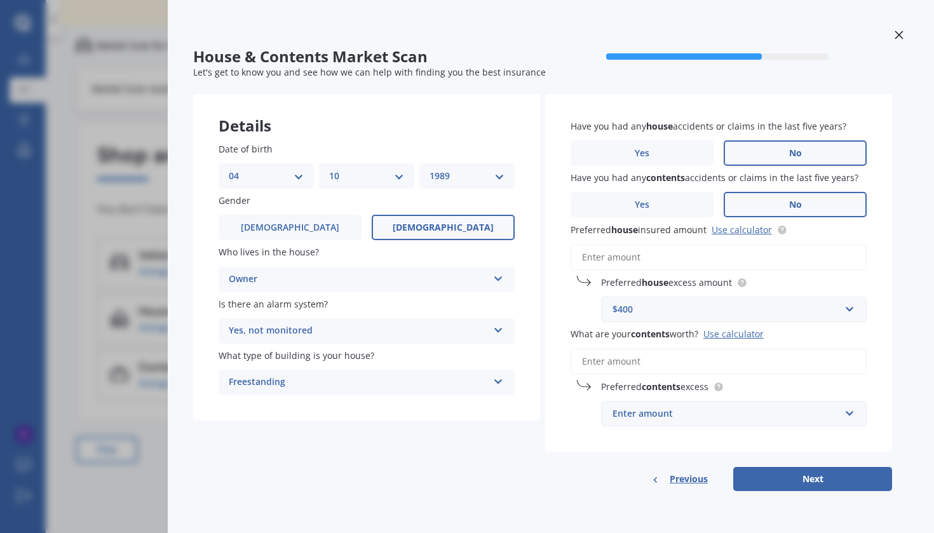
click at [620, 259] on input "Preferred house insured amount Use calculator" at bounding box center [719, 257] width 296 height 27
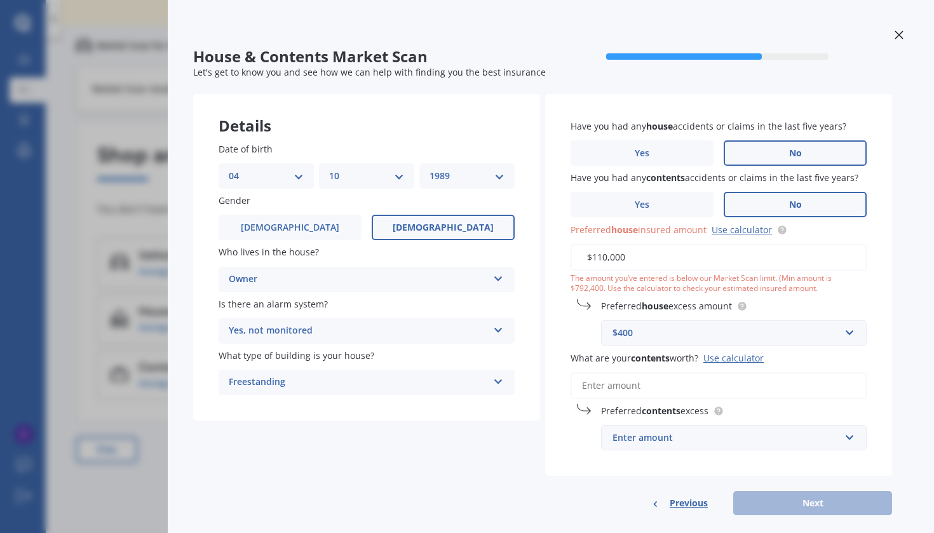
type input "$1,100,000"
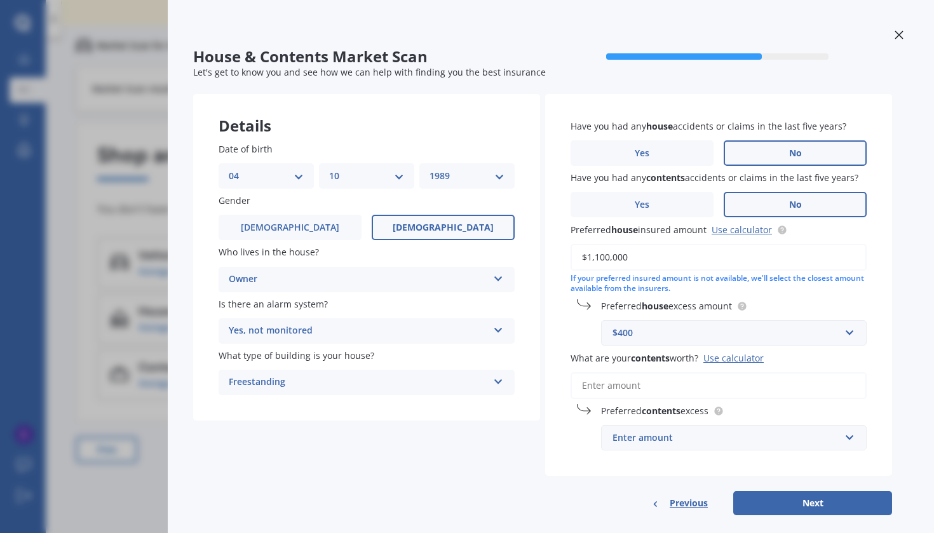
click at [604, 383] on input "What are your contents worth? Use calculator" at bounding box center [719, 385] width 296 height 27
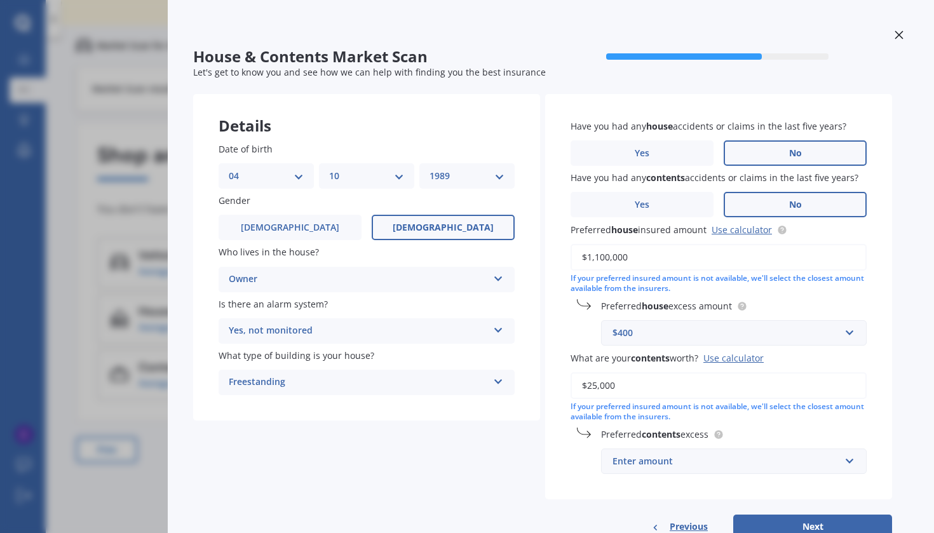
type input "$250,000"
click at [658, 461] on div "Enter amount" at bounding box center [727, 461] width 228 height 14
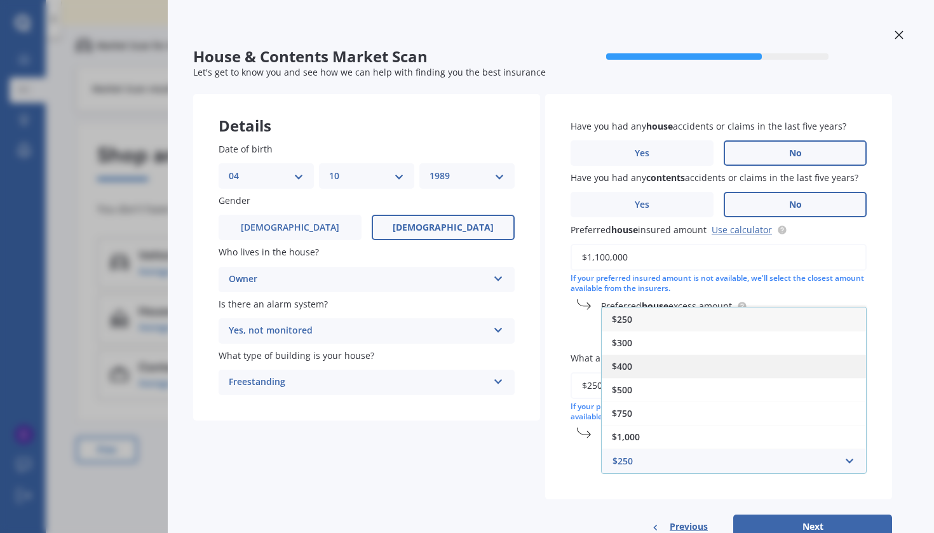
click at [641, 355] on div "$400" at bounding box center [734, 367] width 264 height 24
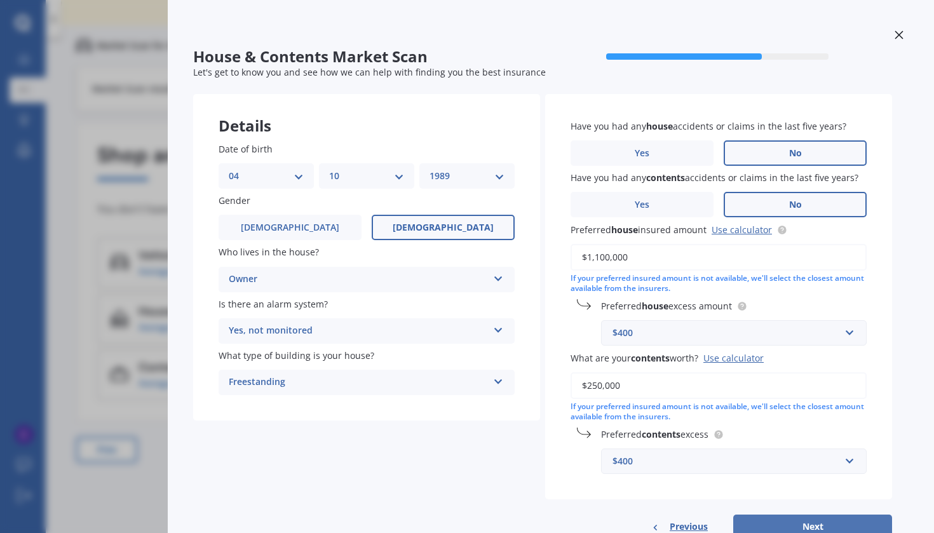
click at [805, 519] on button "Next" at bounding box center [813, 527] width 159 height 24
select select "04"
select select "10"
select select "1989"
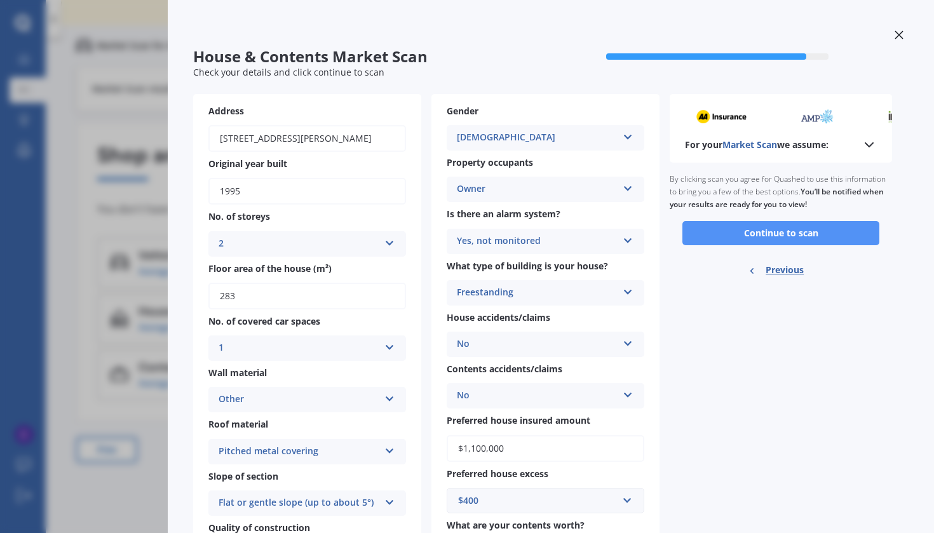
click at [809, 231] on button "Continue to scan" at bounding box center [781, 233] width 197 height 24
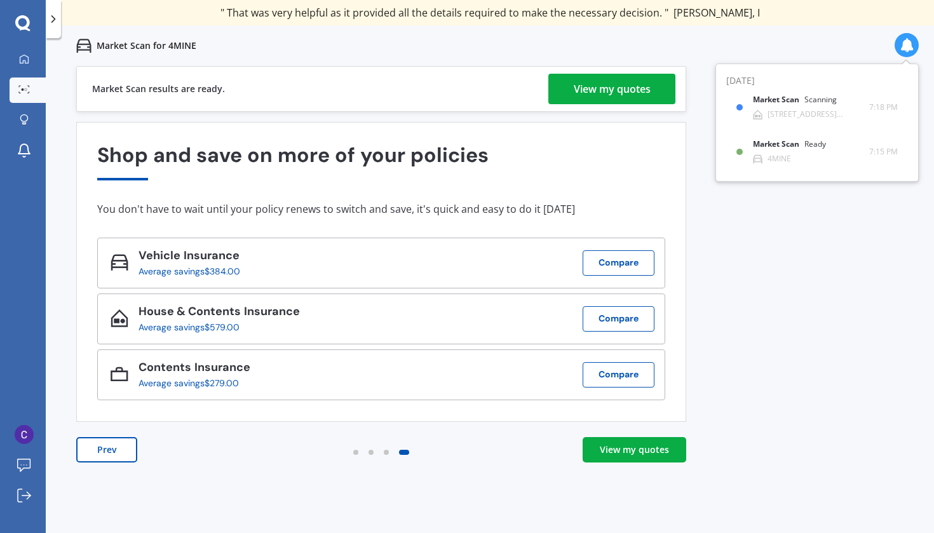
click at [626, 457] on link "View my quotes" at bounding box center [635, 449] width 104 height 25
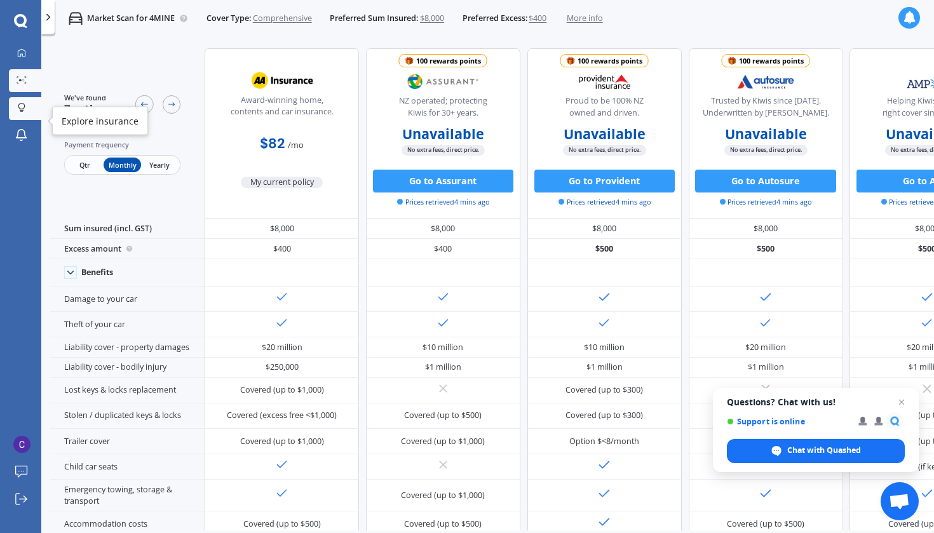
click at [20, 110] on icon at bounding box center [22, 108] width 8 height 10
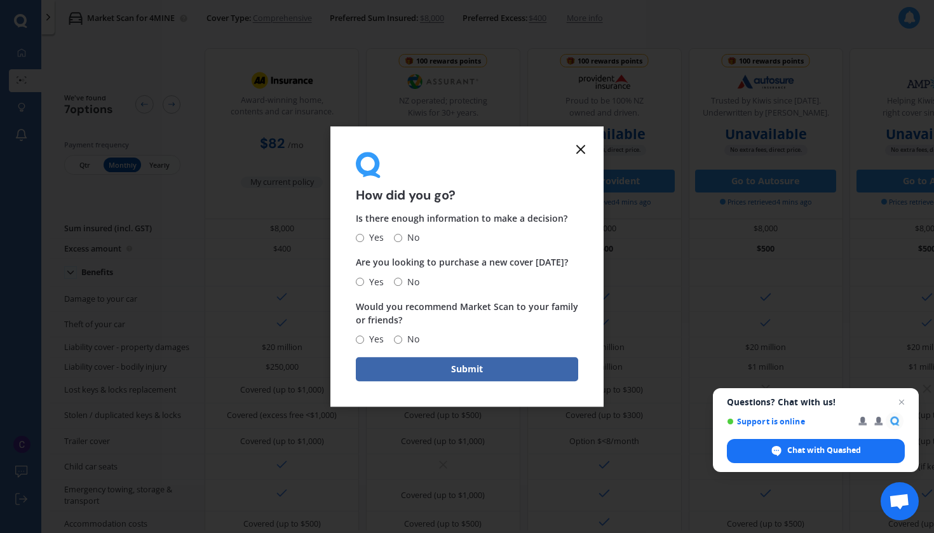
click at [583, 146] on icon at bounding box center [580, 149] width 15 height 15
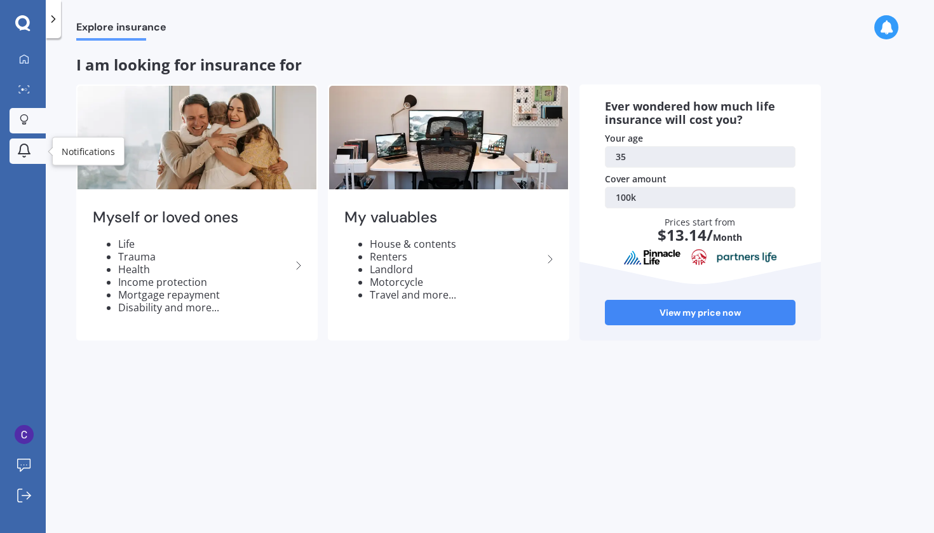
click at [39, 163] on link "Notifications" at bounding box center [28, 151] width 36 height 25
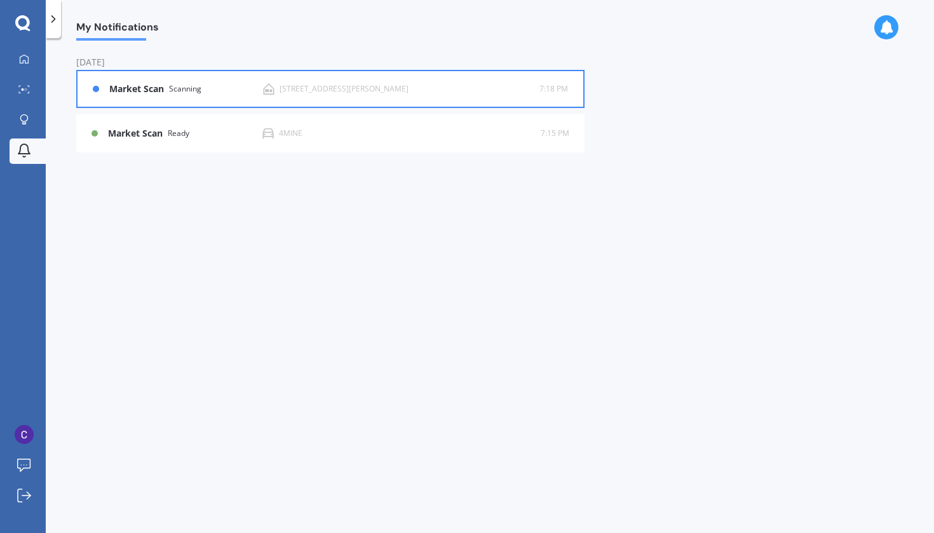
click at [201, 86] on div "Scanning" at bounding box center [185, 89] width 32 height 9
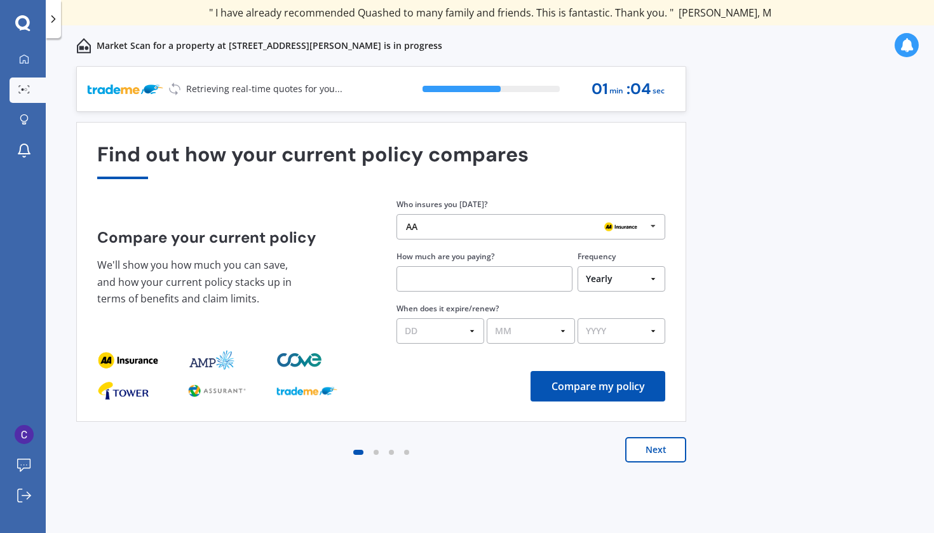
click at [671, 447] on button "Next" at bounding box center [655, 449] width 61 height 25
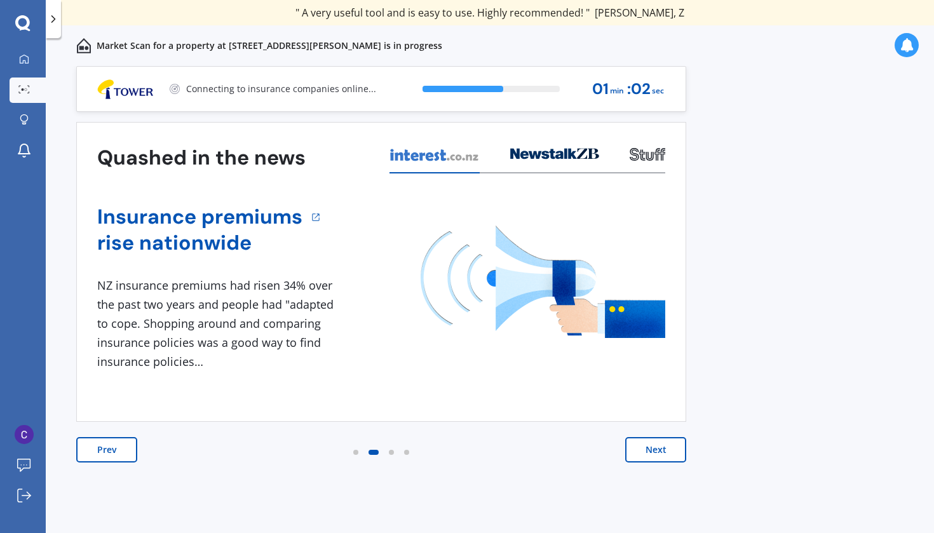
click at [671, 447] on button "Next" at bounding box center [655, 449] width 61 height 25
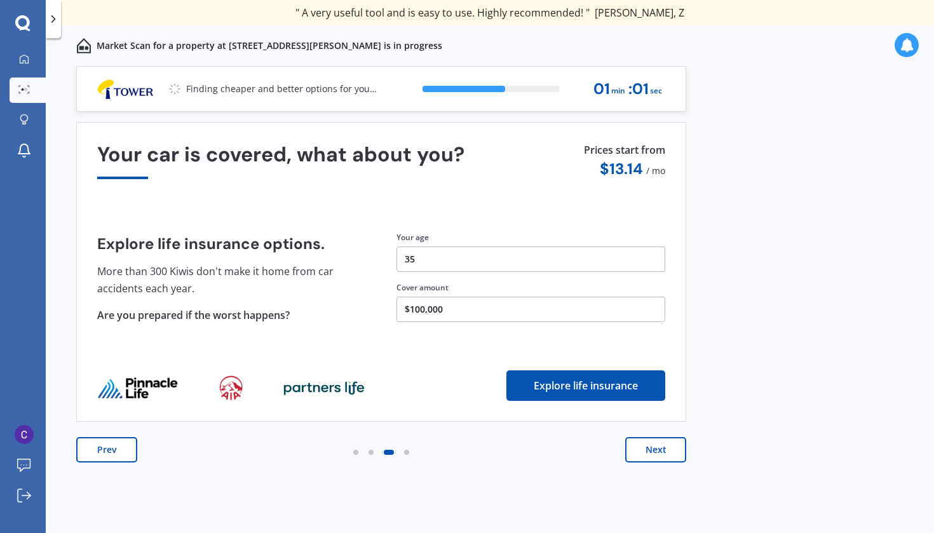
click at [671, 447] on button "Next" at bounding box center [655, 449] width 61 height 25
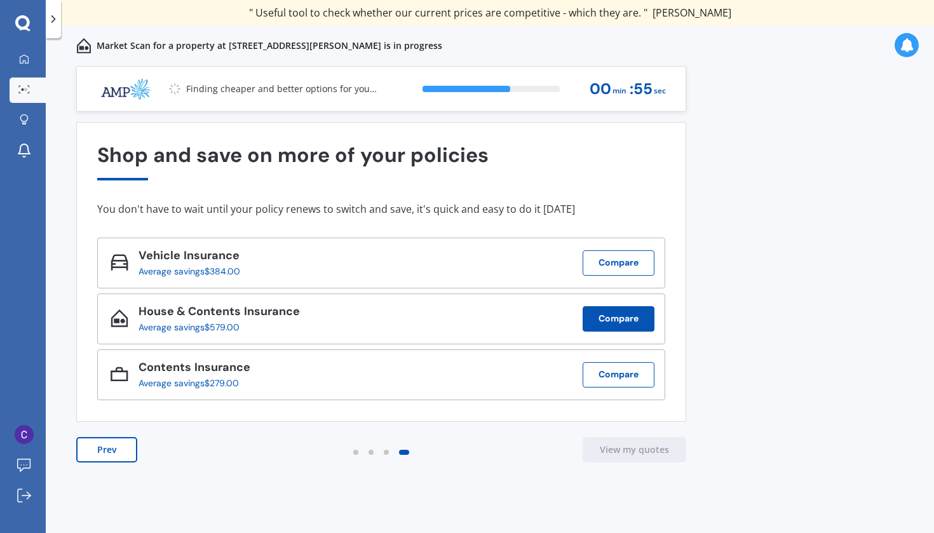
click at [610, 318] on button "Compare" at bounding box center [619, 318] width 72 height 25
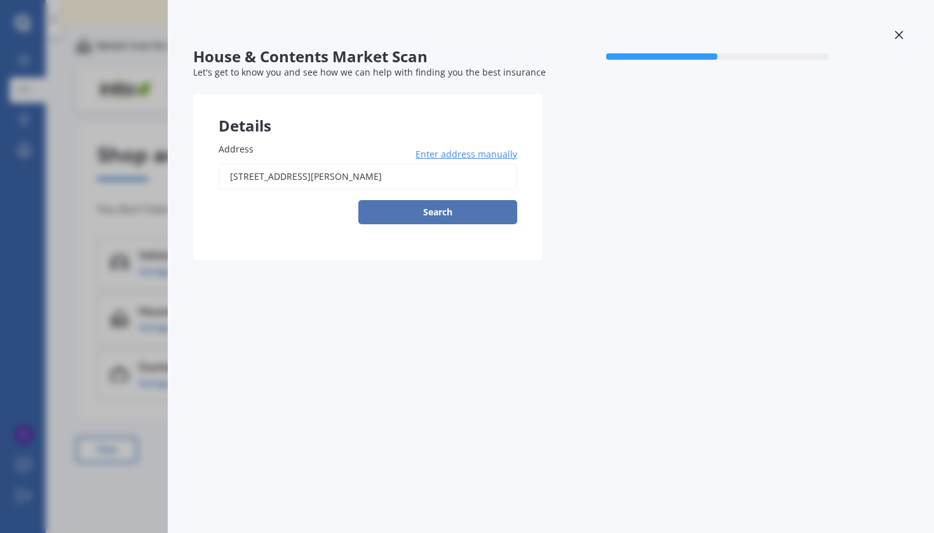
click at [399, 209] on button "Search" at bounding box center [438, 212] width 159 height 24
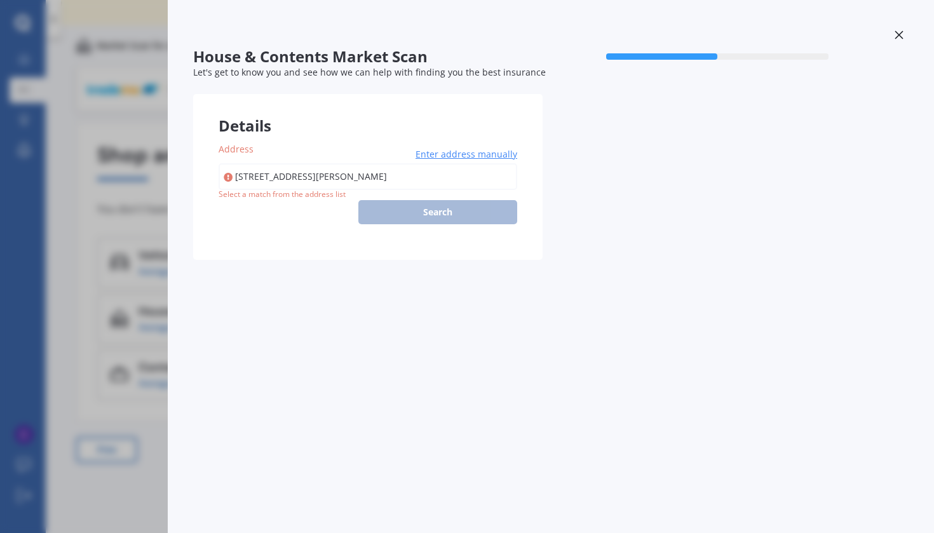
type input "39 Greenfield Drive, Western Heights, Hamilton 3200"
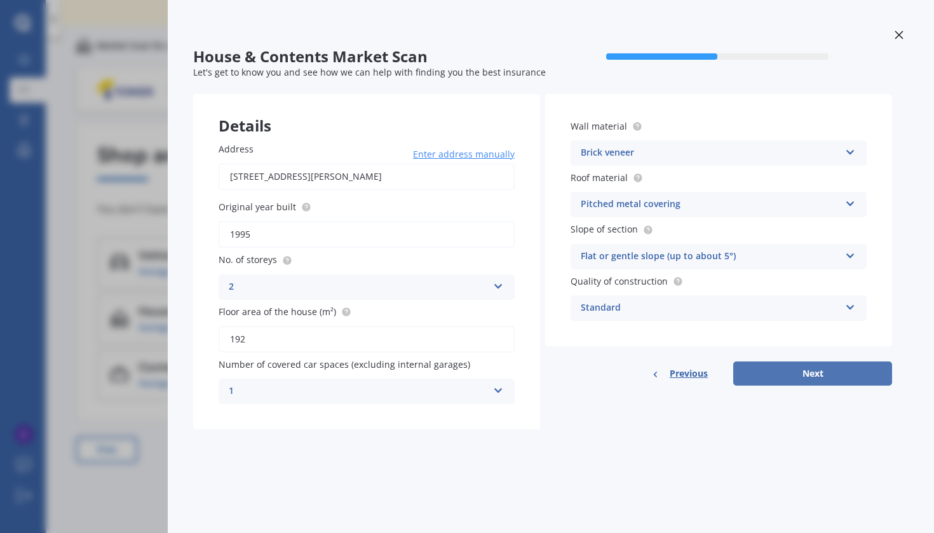
click at [768, 372] on button "Next" at bounding box center [813, 374] width 159 height 24
select select "04"
select select "10"
select select "1989"
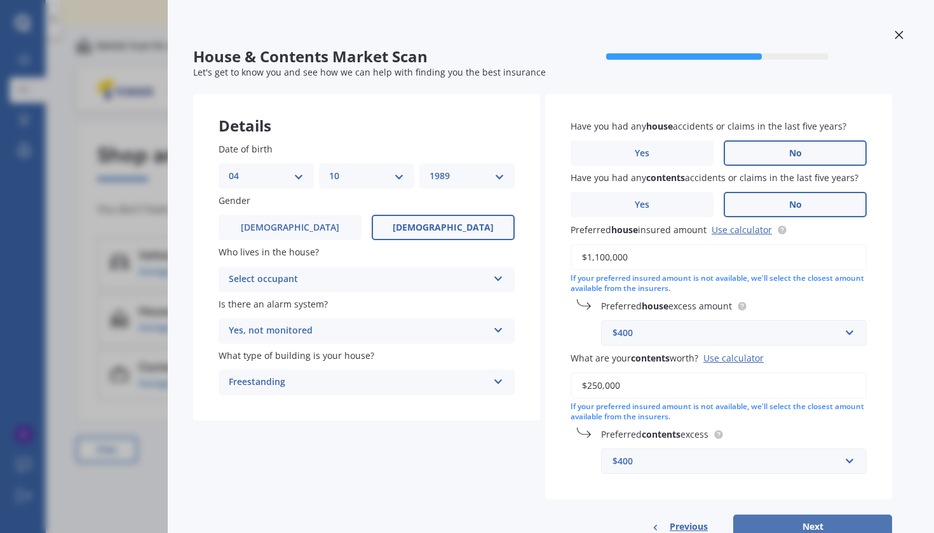
click at [795, 515] on button "Next" at bounding box center [813, 527] width 159 height 24
click at [369, 277] on div "Select occupant" at bounding box center [361, 280] width 253 height 14
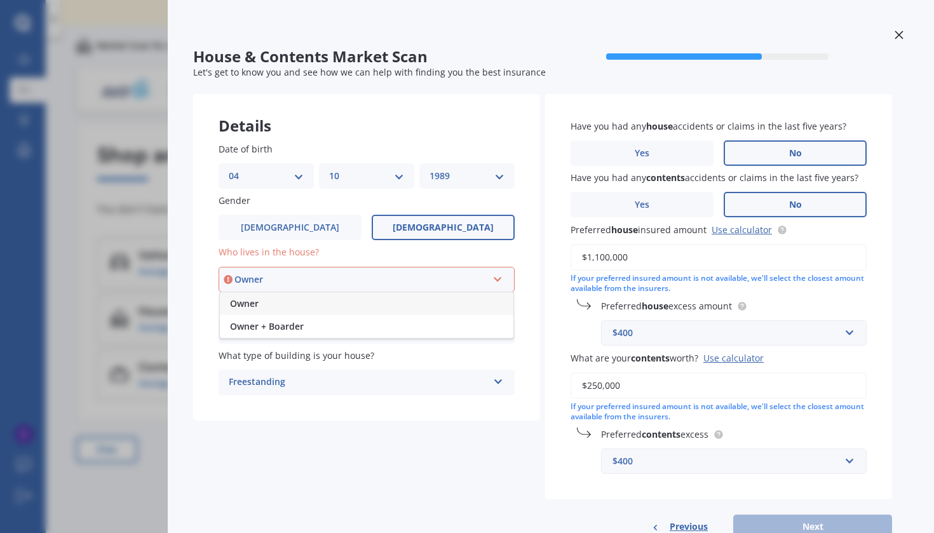
click at [360, 301] on div "Owner" at bounding box center [367, 303] width 294 height 23
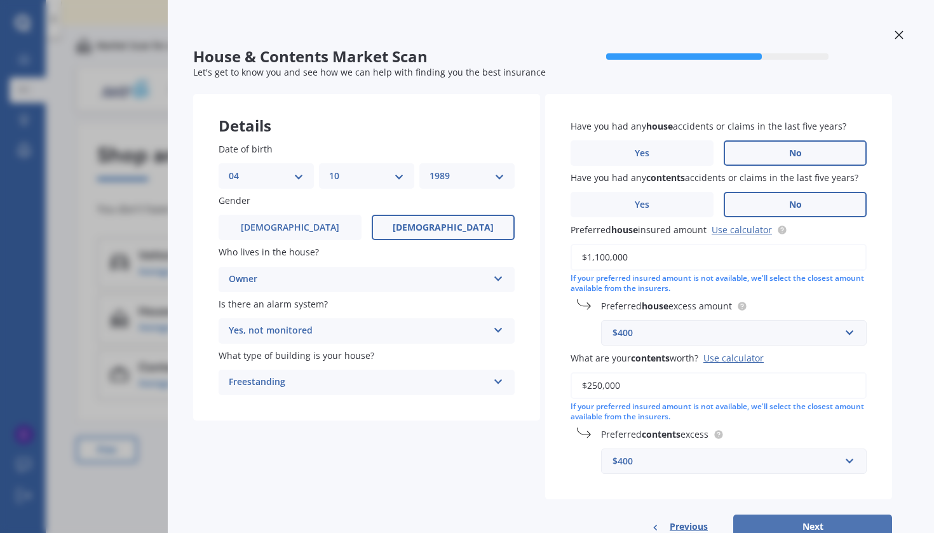
click at [831, 515] on button "Next" at bounding box center [813, 527] width 159 height 24
select select "04"
select select "10"
select select "1989"
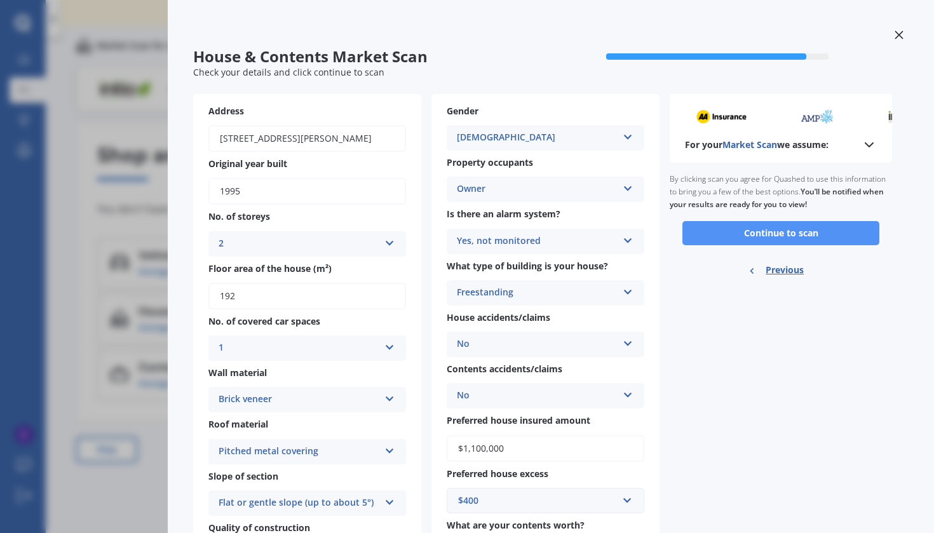
click at [775, 227] on button "Continue to scan" at bounding box center [781, 233] width 197 height 24
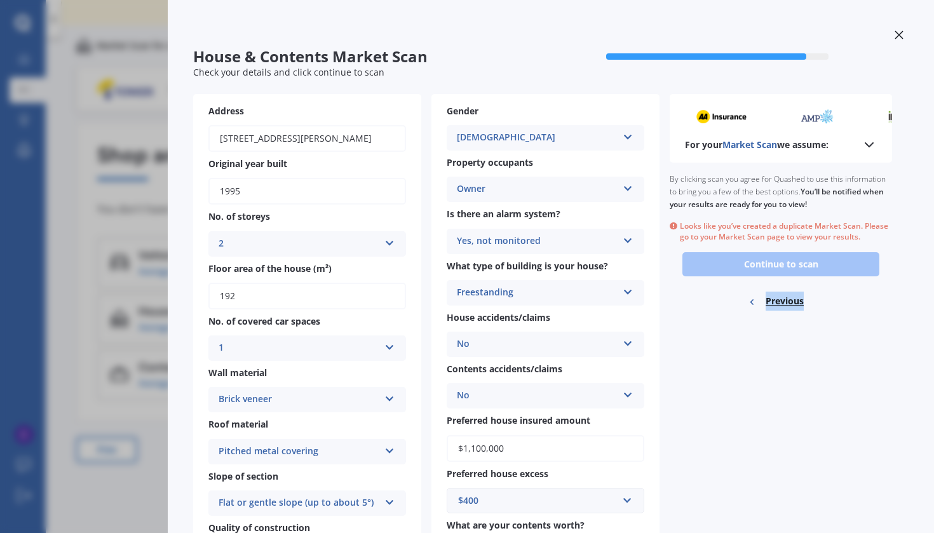
drag, startPoint x: 766, startPoint y: 252, endPoint x: 779, endPoint y: 414, distance: 162.6
click at [779, 414] on div "For your Market Scan we assume: Ready to go By clicking scan you agree for Quas…" at bounding box center [781, 362] width 222 height 536
click at [891, 39] on div at bounding box center [899, 36] width 19 height 22
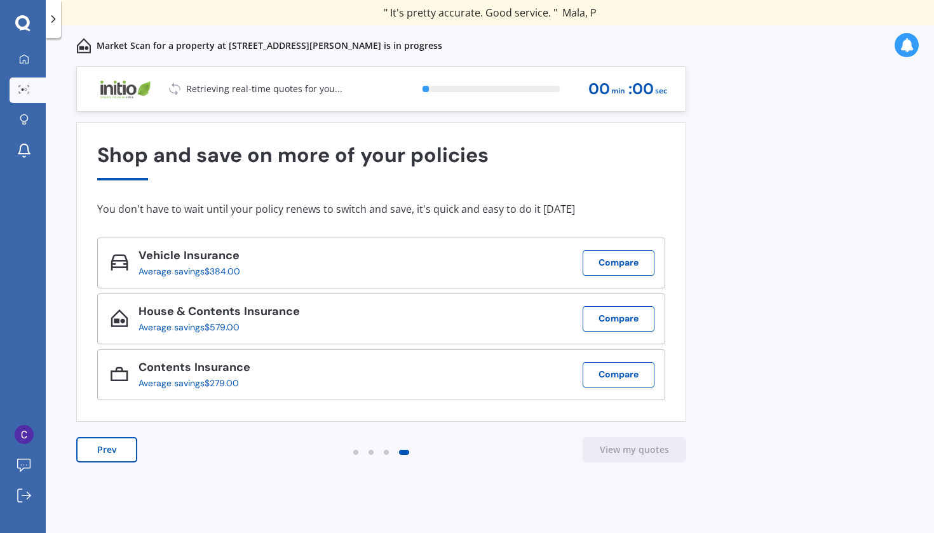
click at [422, 331] on div "House & Contents Insurance Average savings $579.00 Compare" at bounding box center [381, 319] width 568 height 51
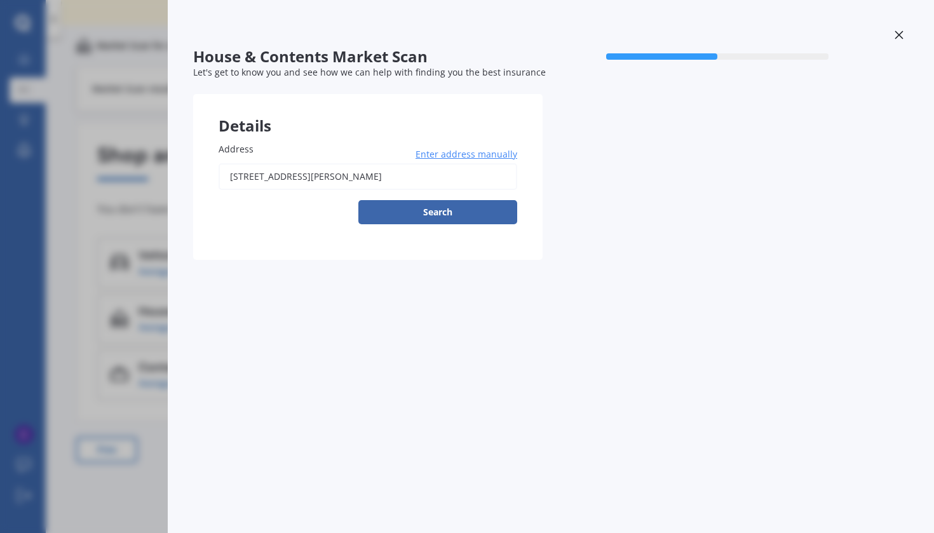
click at [899, 27] on div at bounding box center [899, 36] width 19 height 22
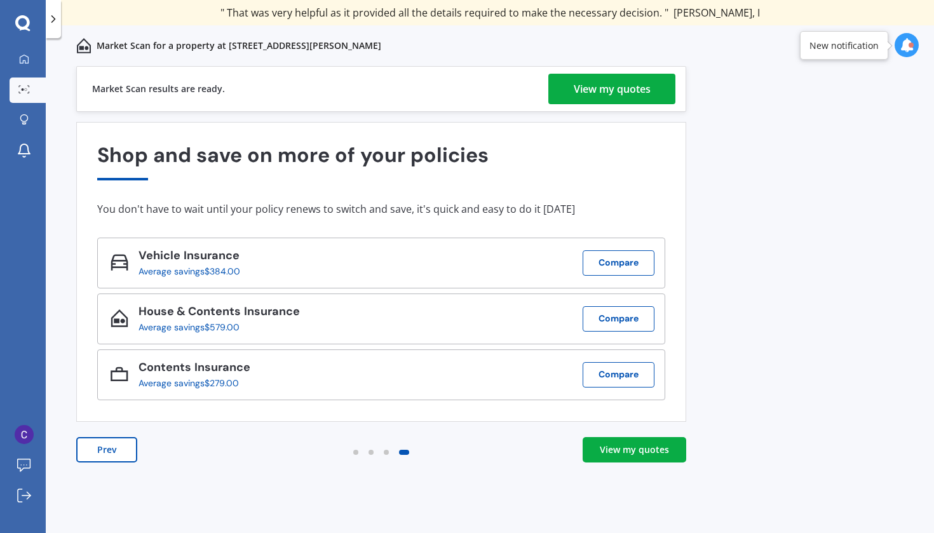
click at [635, 453] on div "View my quotes" at bounding box center [634, 450] width 69 height 13
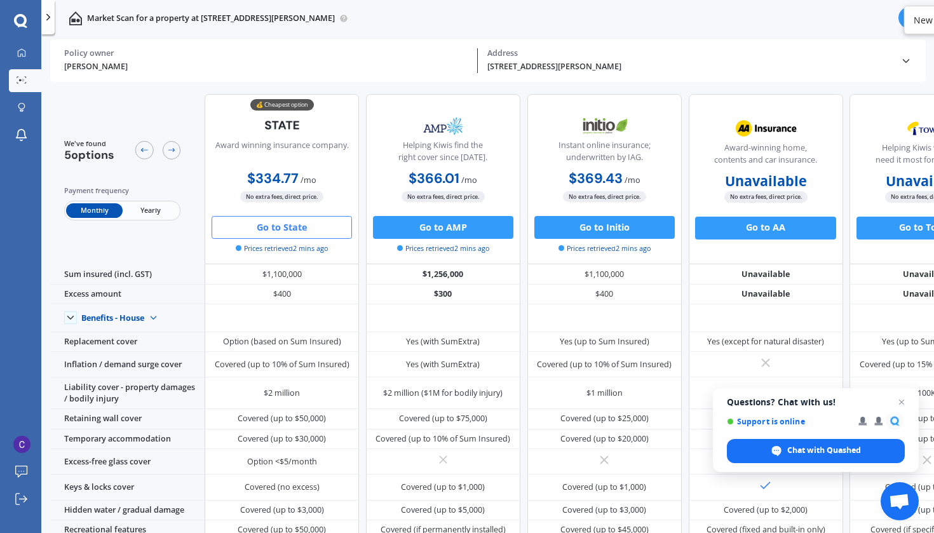
click at [259, 229] on button "Go to State" at bounding box center [282, 227] width 140 height 23
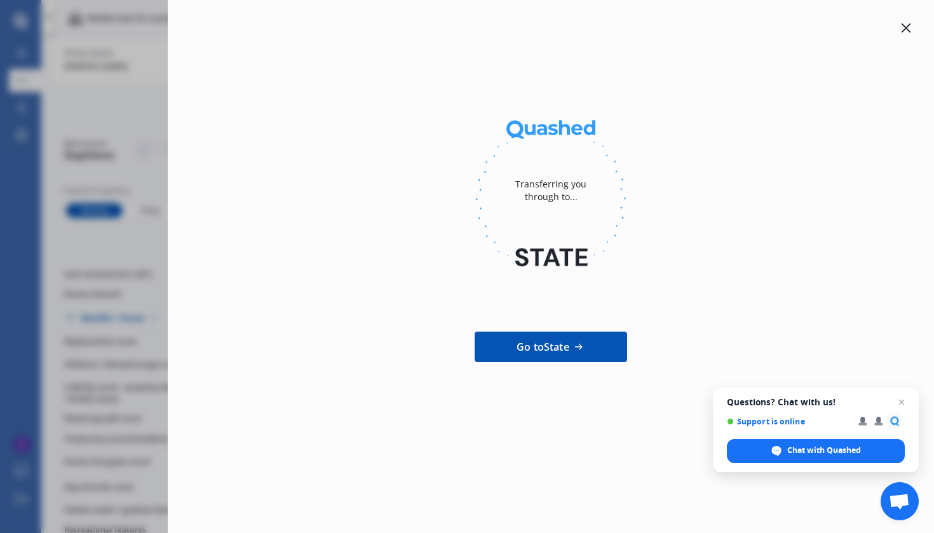
click at [503, 341] on link "Go to State" at bounding box center [551, 347] width 153 height 31
